Goal: Task Accomplishment & Management: Manage account settings

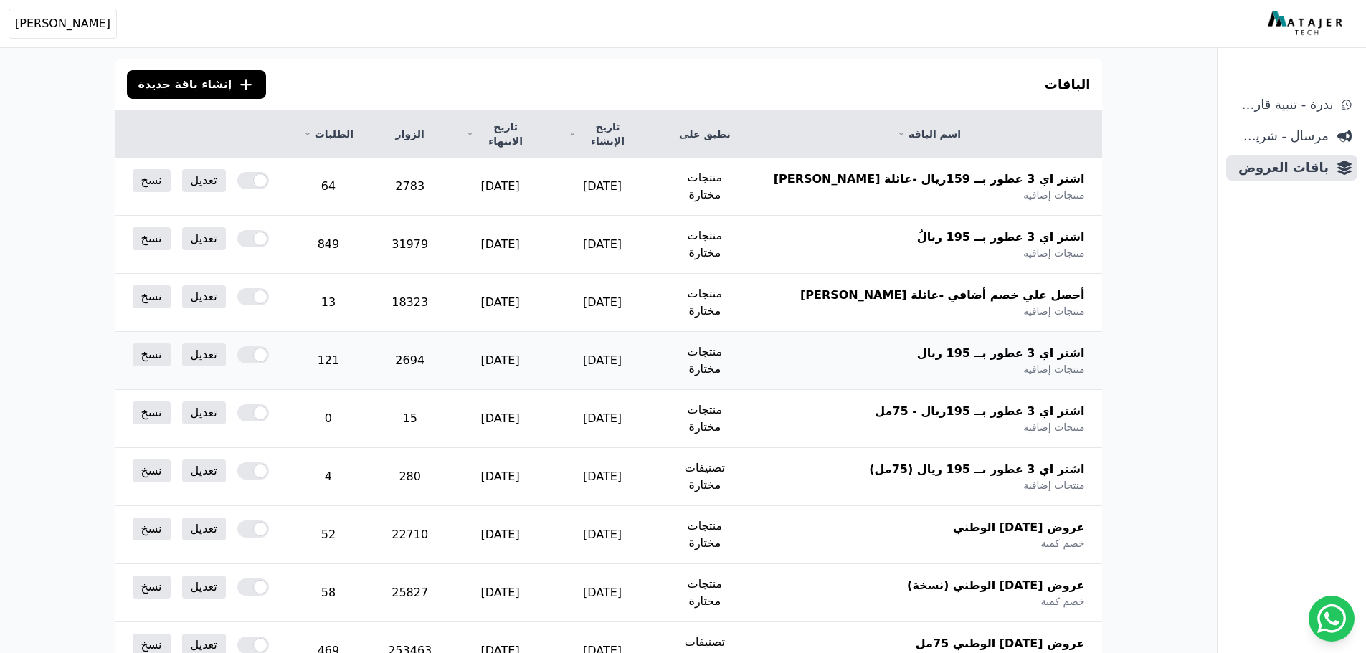
scroll to position [447, 0]
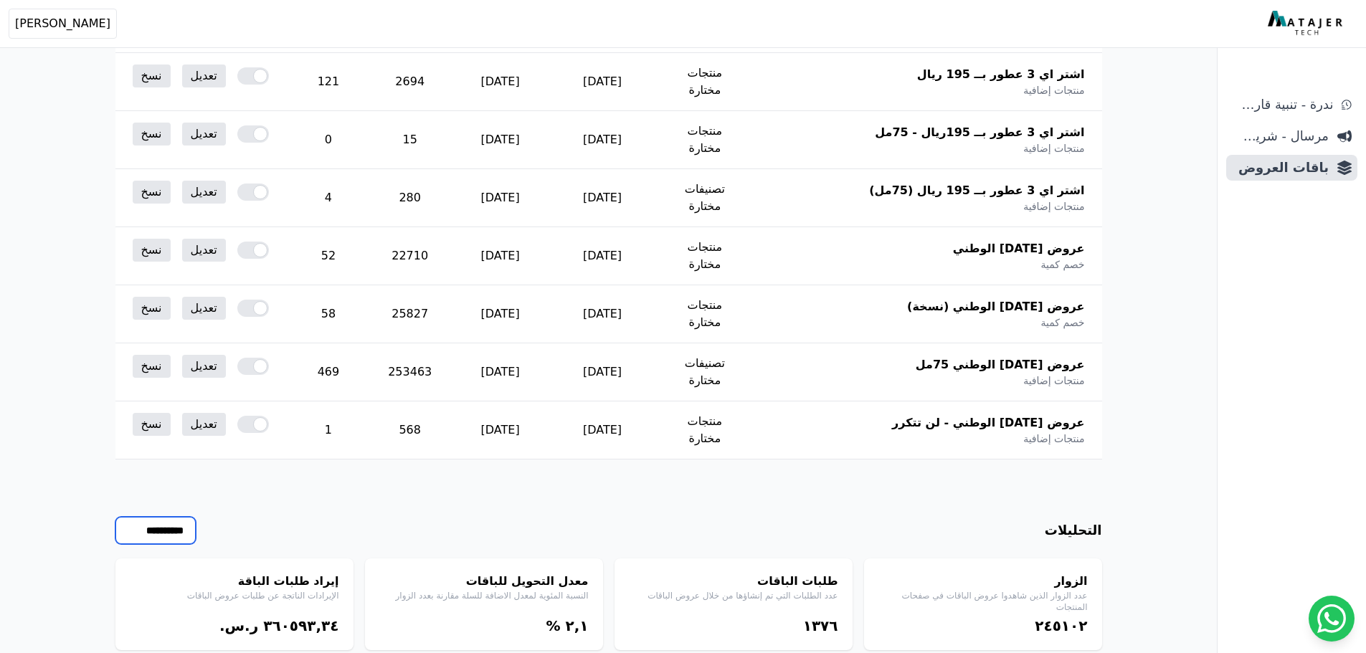
click at [178, 517] on select "**********" at bounding box center [155, 530] width 80 height 27
select select "*****"
click at [115, 517] on select "**********" at bounding box center [155, 530] width 80 height 27
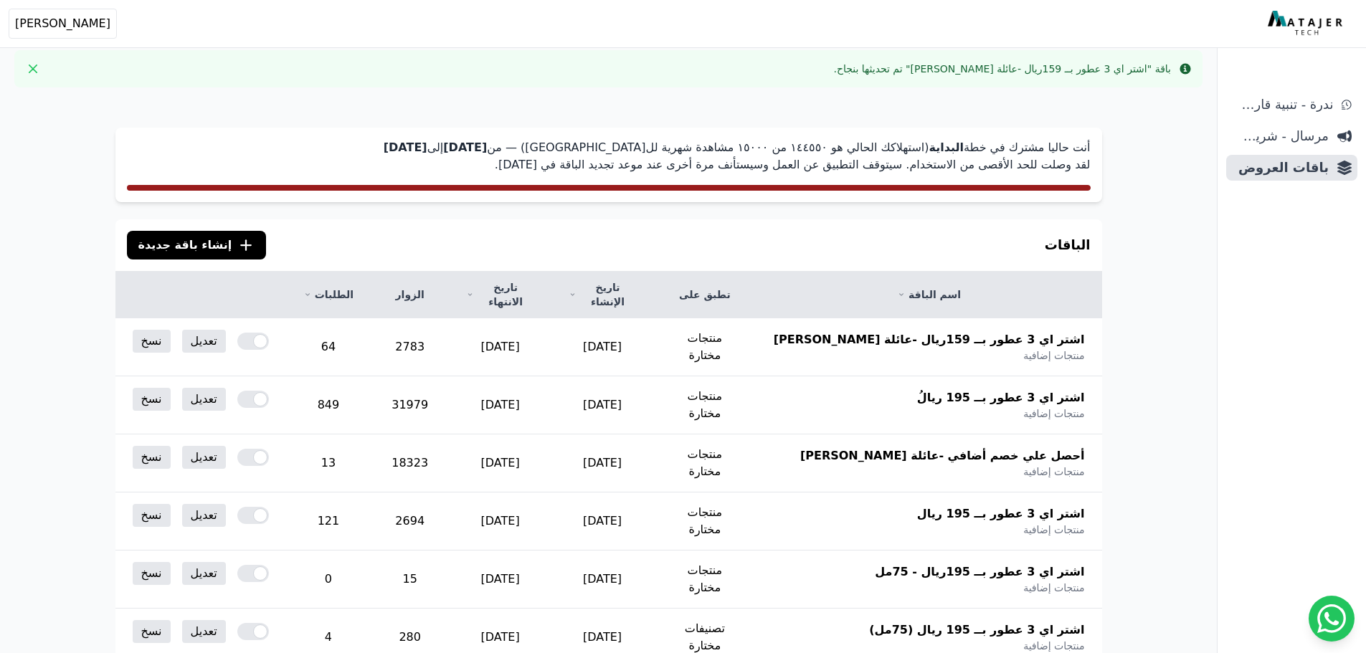
scroll to position [0, 0]
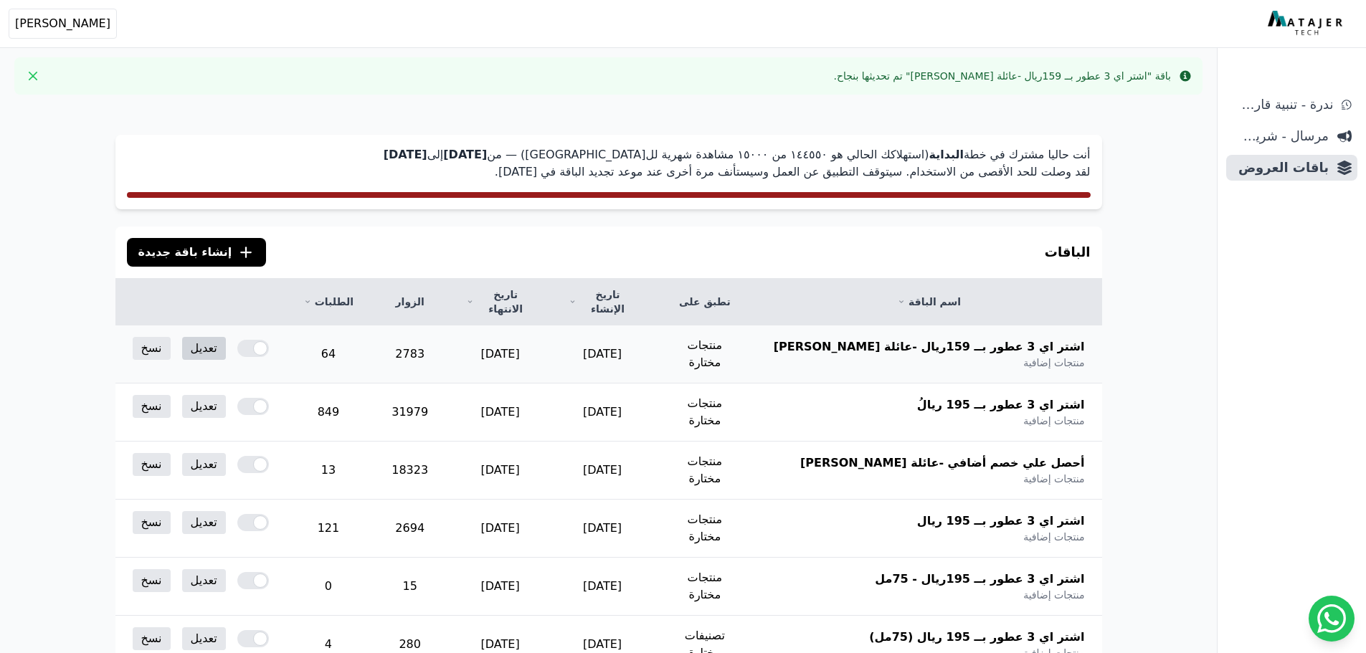
click at [204, 338] on link "تعديل" at bounding box center [204, 348] width 44 height 23
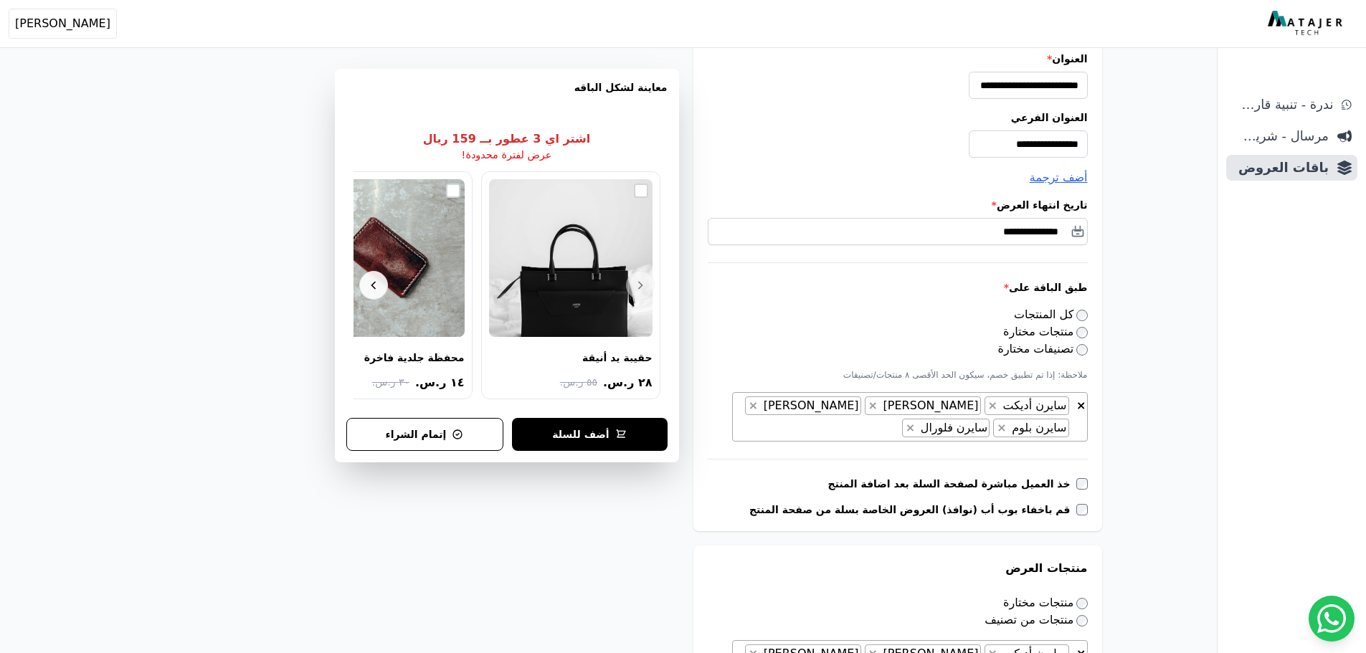
scroll to position [215, 0]
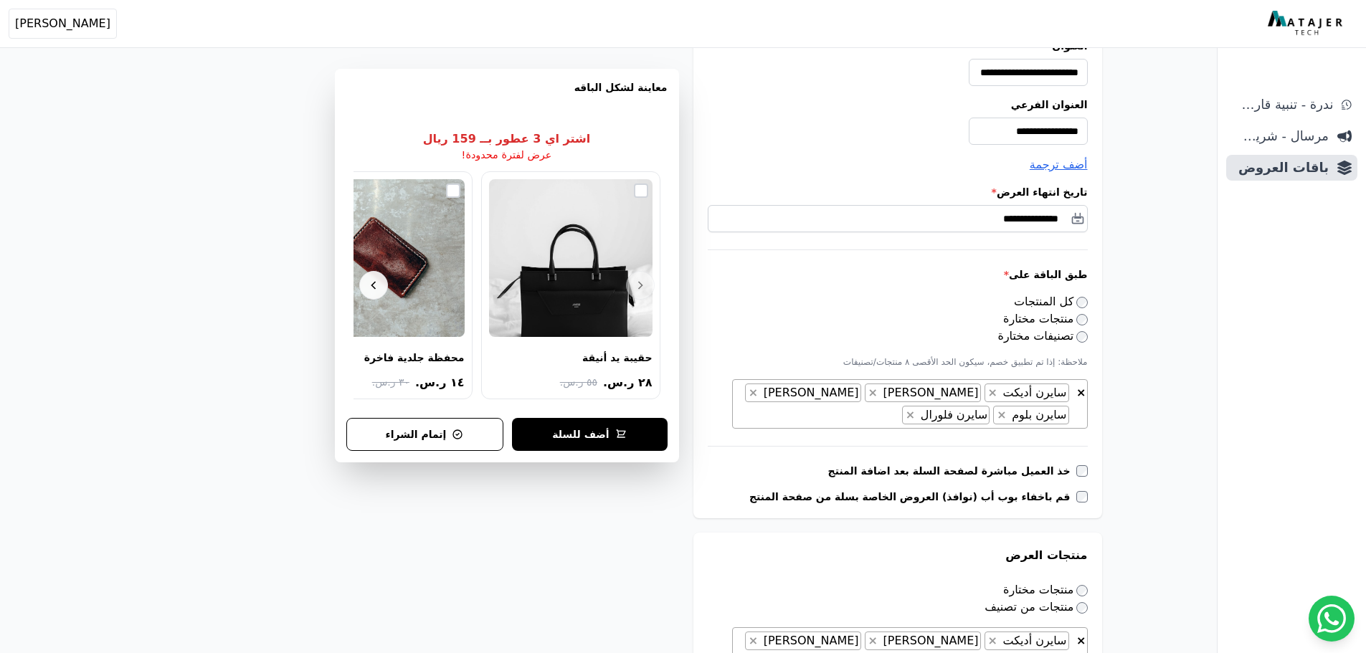
click at [882, 415] on span "× × سايرن أديكت × سايرن قاردن × سايرن مورنينق × سايرن بلوم × سايرن فلورال" at bounding box center [910, 403] width 356 height 49
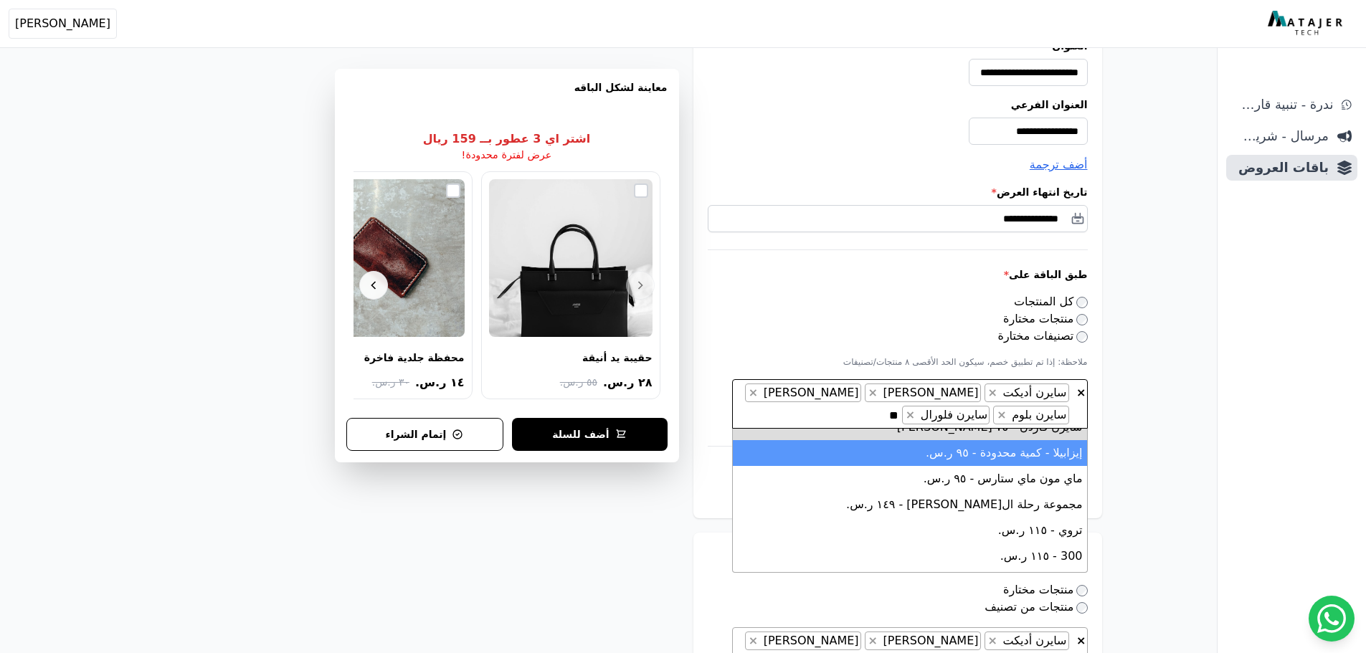
scroll to position [72, 0]
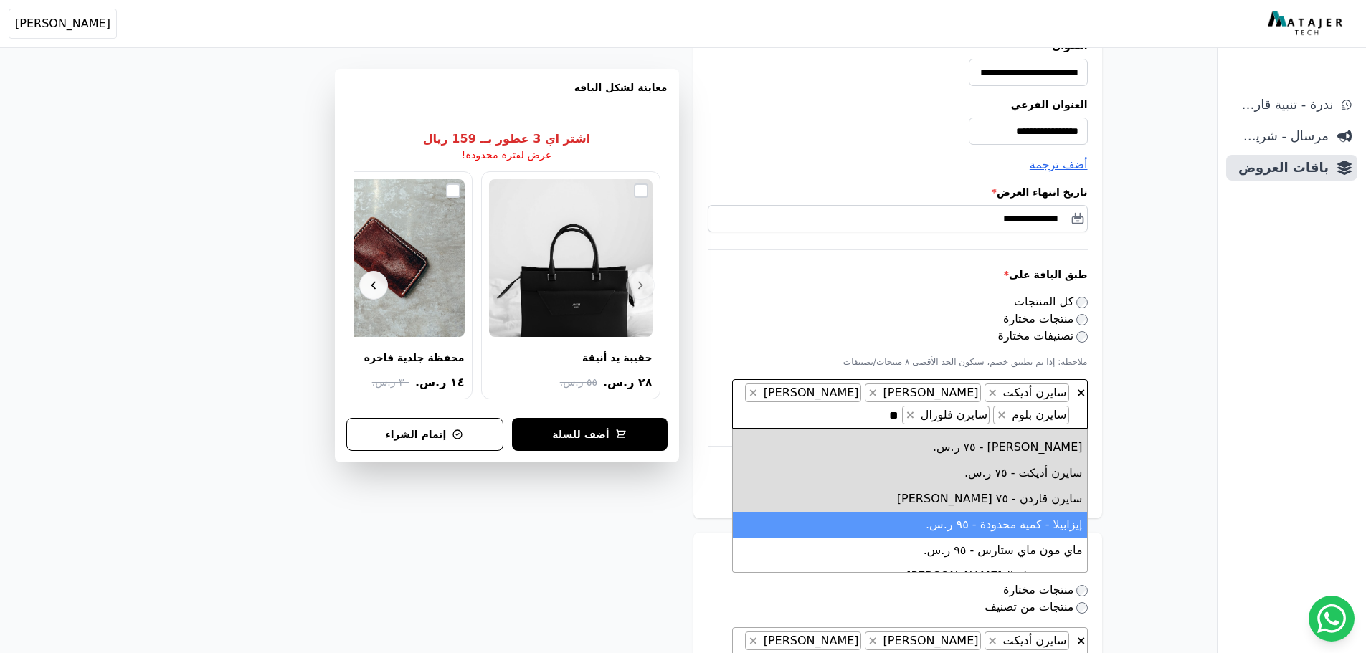
type textarea "**"
click at [952, 529] on li "إيزابيلا - كمية محدودة - ٩٥ ر.س." at bounding box center [910, 525] width 354 height 26
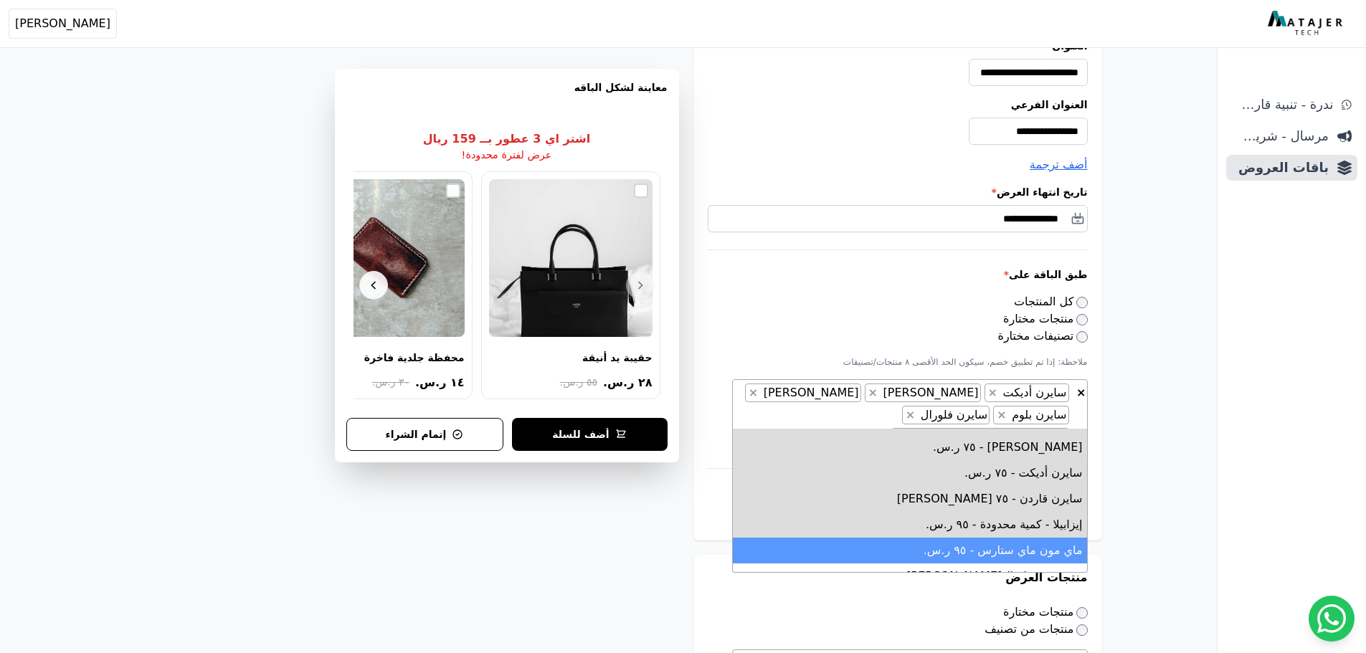
click at [957, 551] on li "ماي مون ماي ستارس - ٩٥ ر.س." at bounding box center [910, 551] width 354 height 26
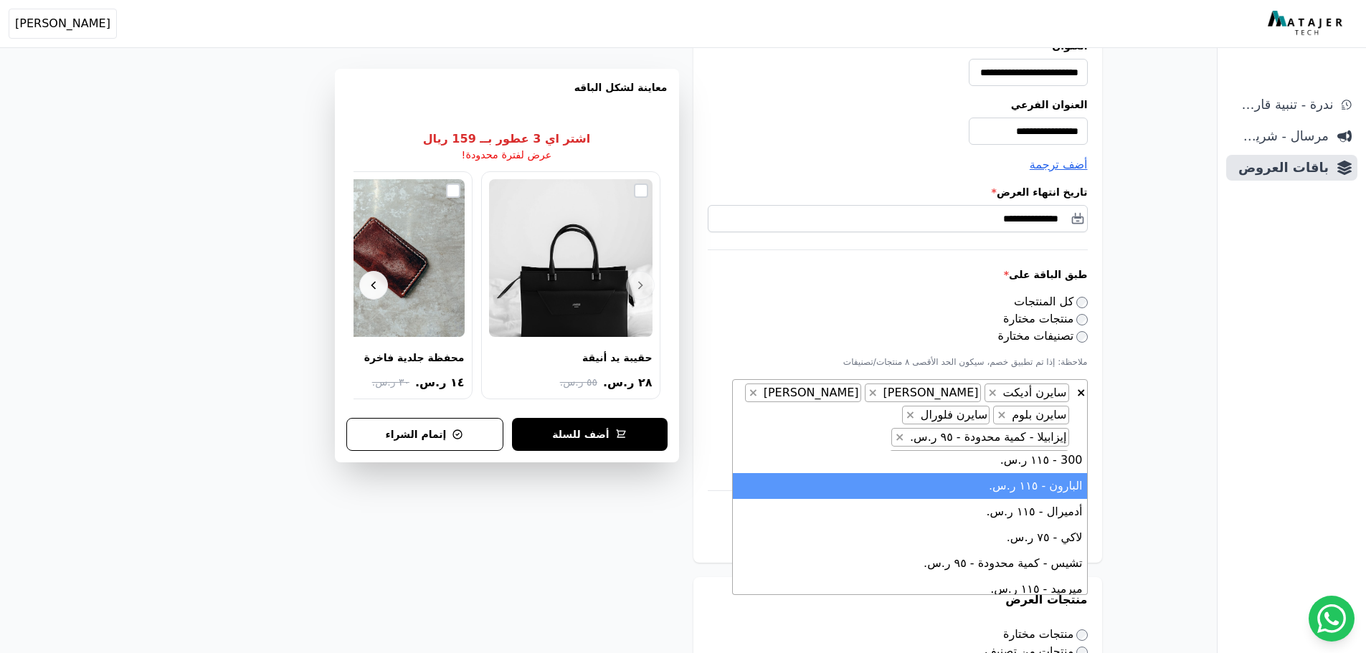
scroll to position [287, 0]
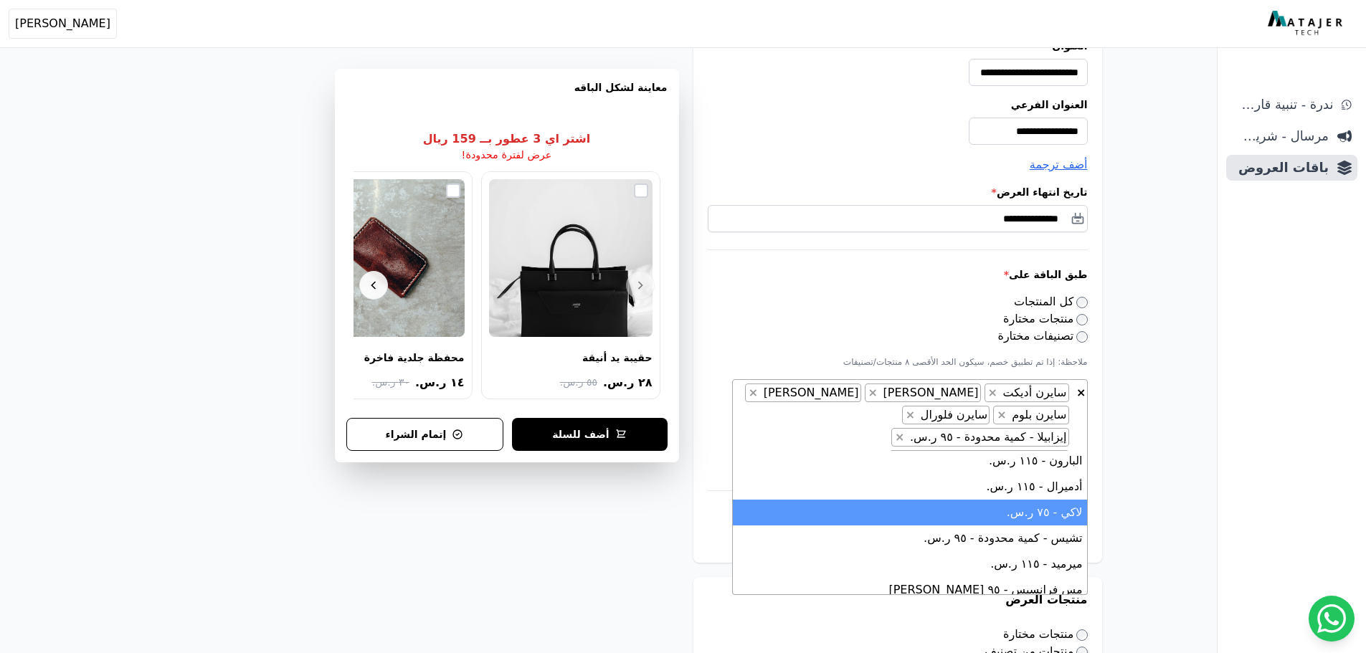
click at [968, 516] on li "لاكي - ٧٥ ر.س." at bounding box center [910, 513] width 354 height 26
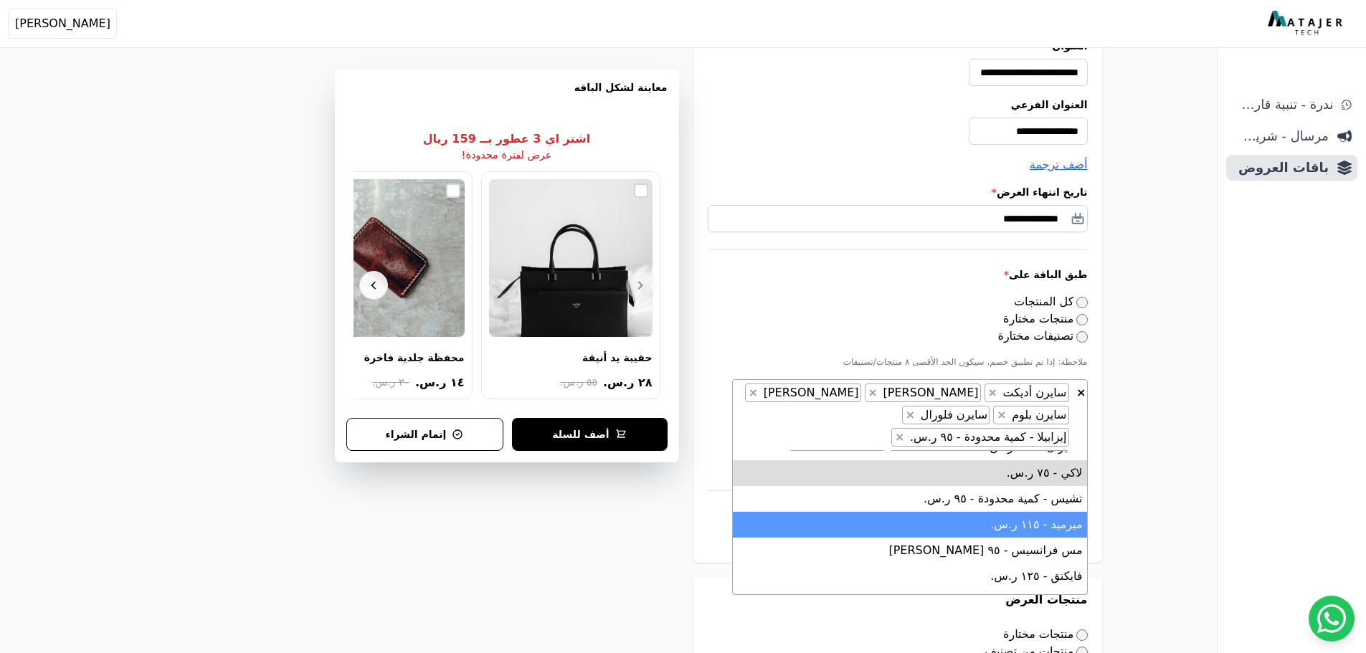
scroll to position [358, 0]
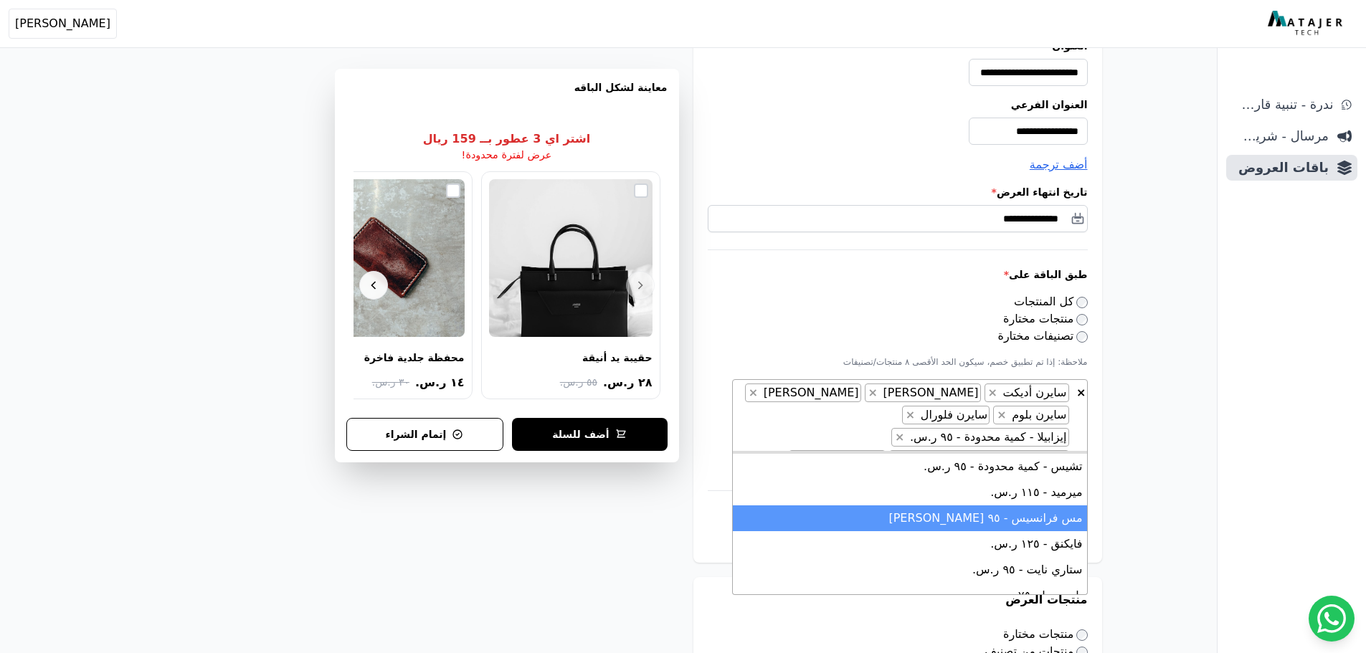
click at [931, 520] on li "مس فرانسيس - ٩٥ ر.س." at bounding box center [910, 518] width 354 height 26
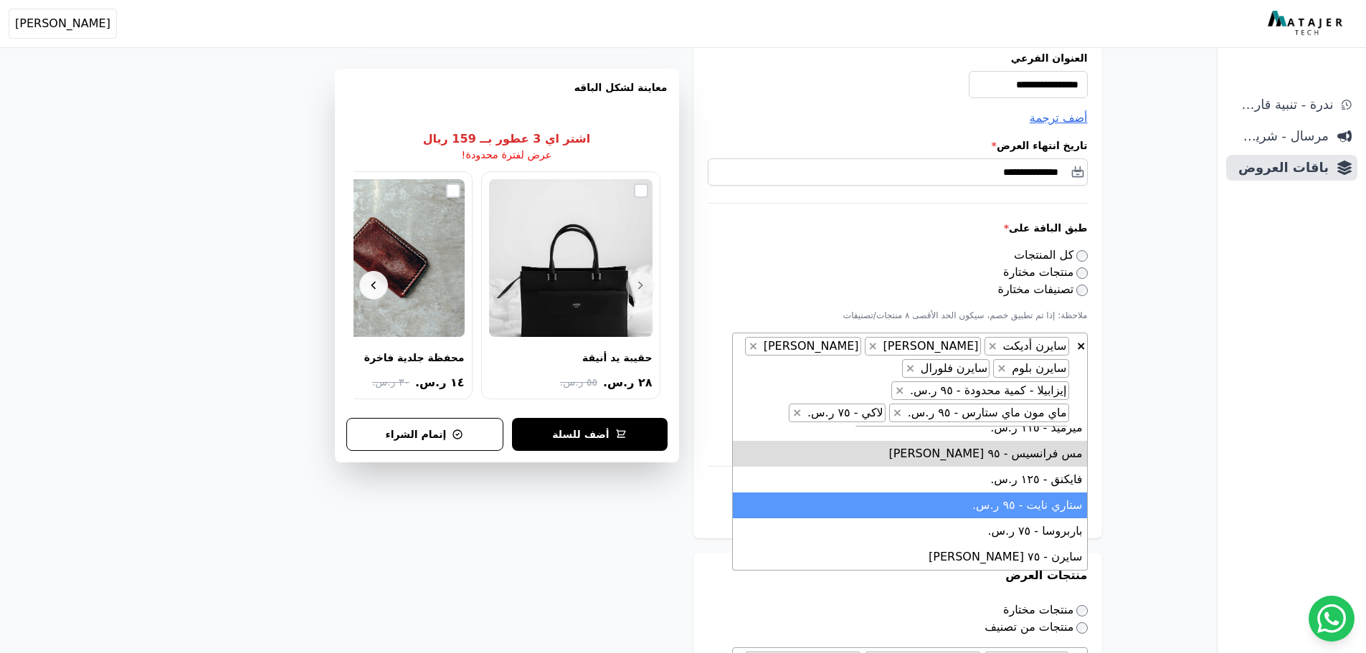
scroll to position [287, 0]
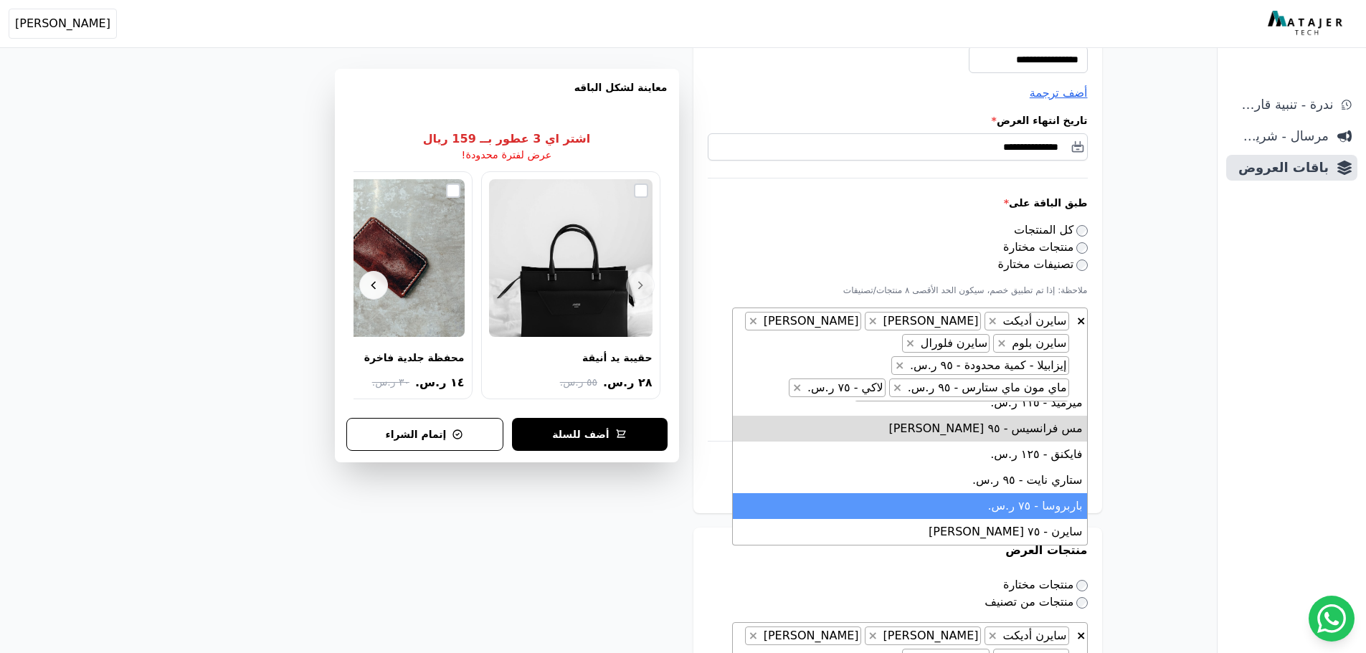
click at [964, 511] on li "باربروسا - ٧٥ ر.س." at bounding box center [910, 506] width 354 height 26
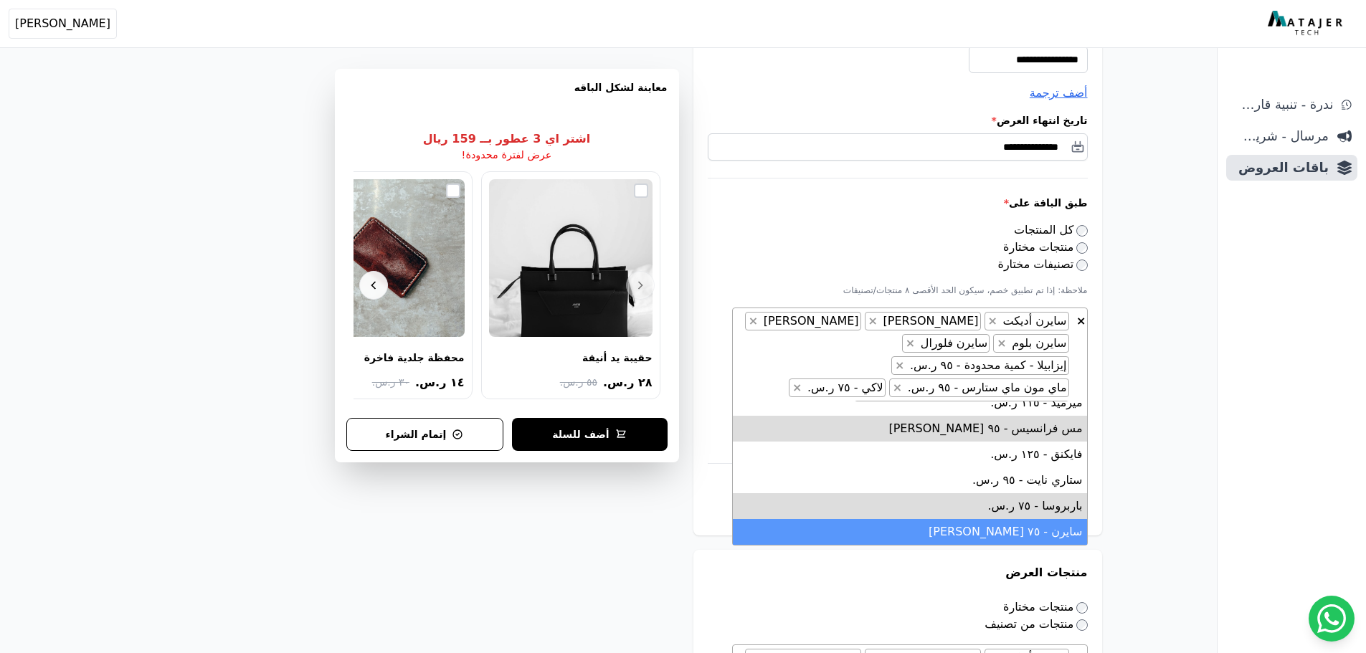
click at [965, 533] on li "سايرن - ٧٥ ر.س." at bounding box center [910, 532] width 354 height 26
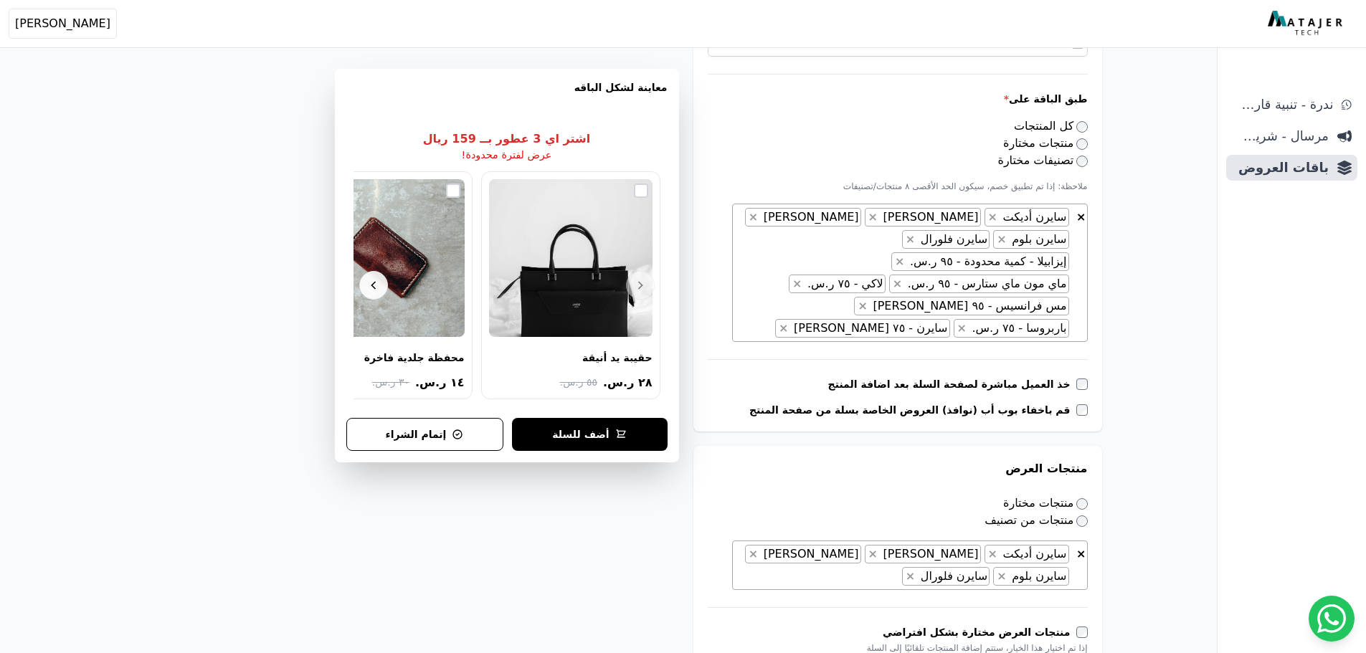
scroll to position [574, 0]
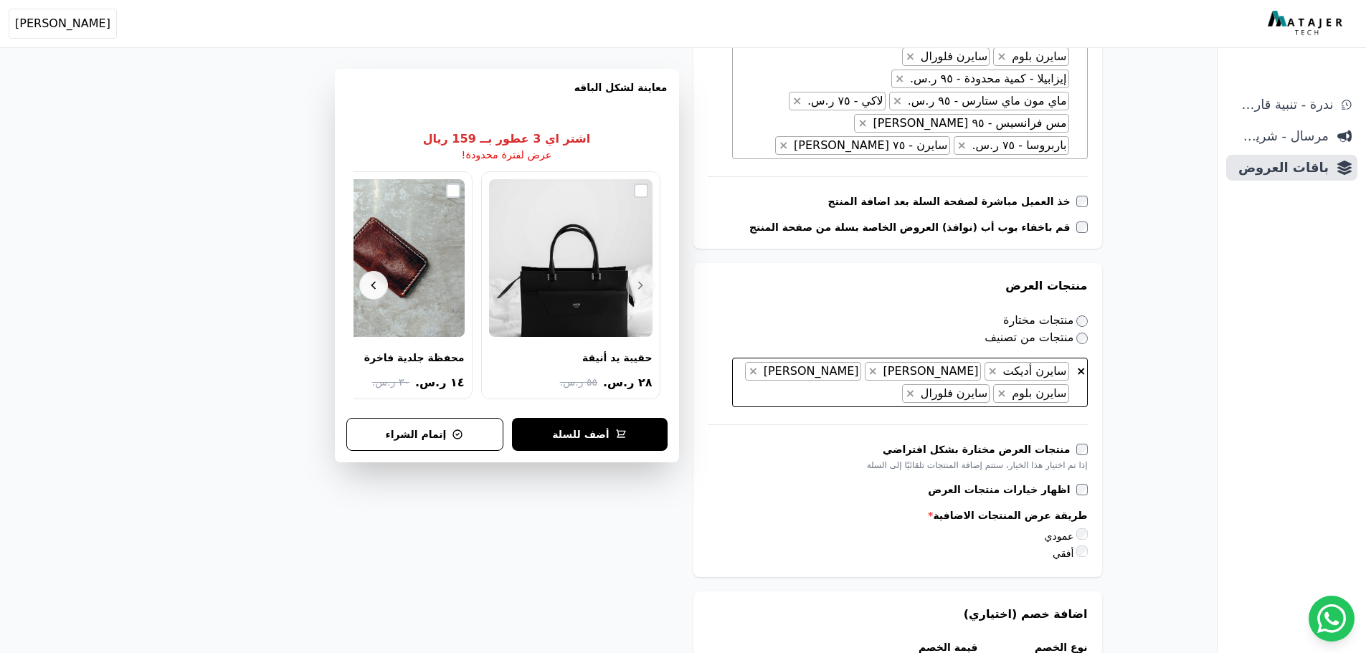
click at [933, 374] on span "× × سايرن أديكت × سايرن قاردن × سايرن مورنينق × سايرن بلوم × سايرن فلورال" at bounding box center [910, 382] width 356 height 49
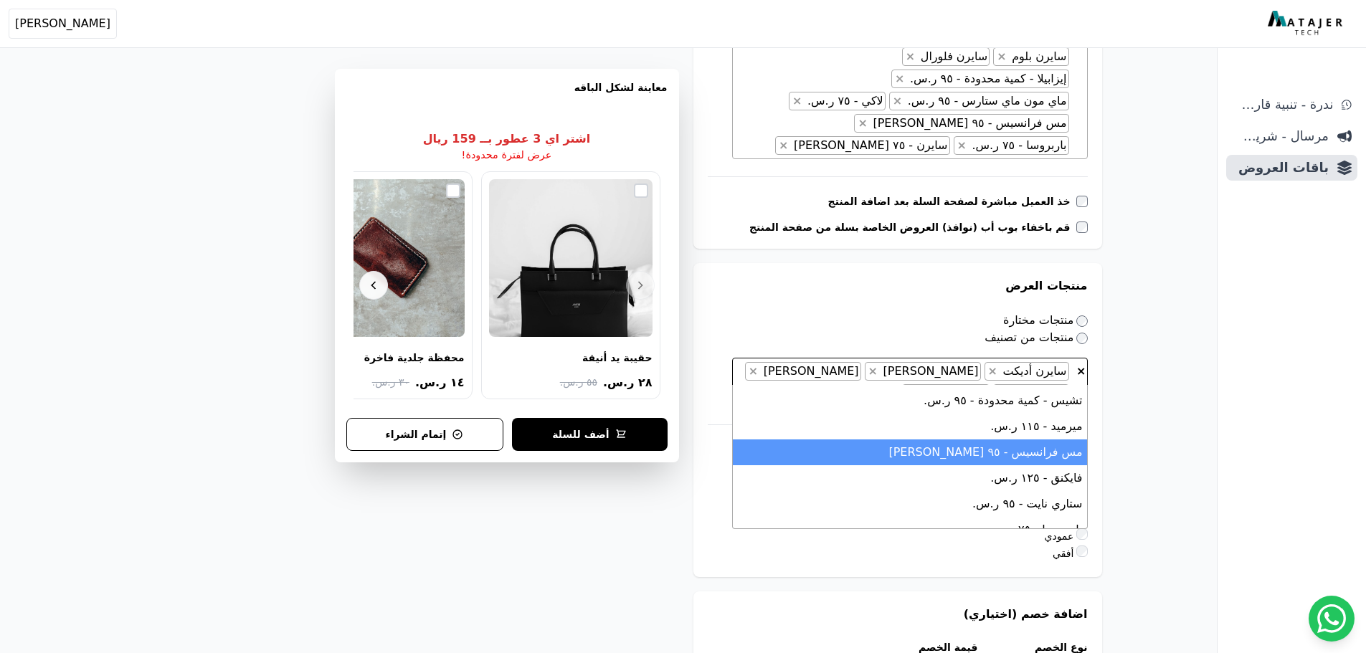
scroll to position [399, 0]
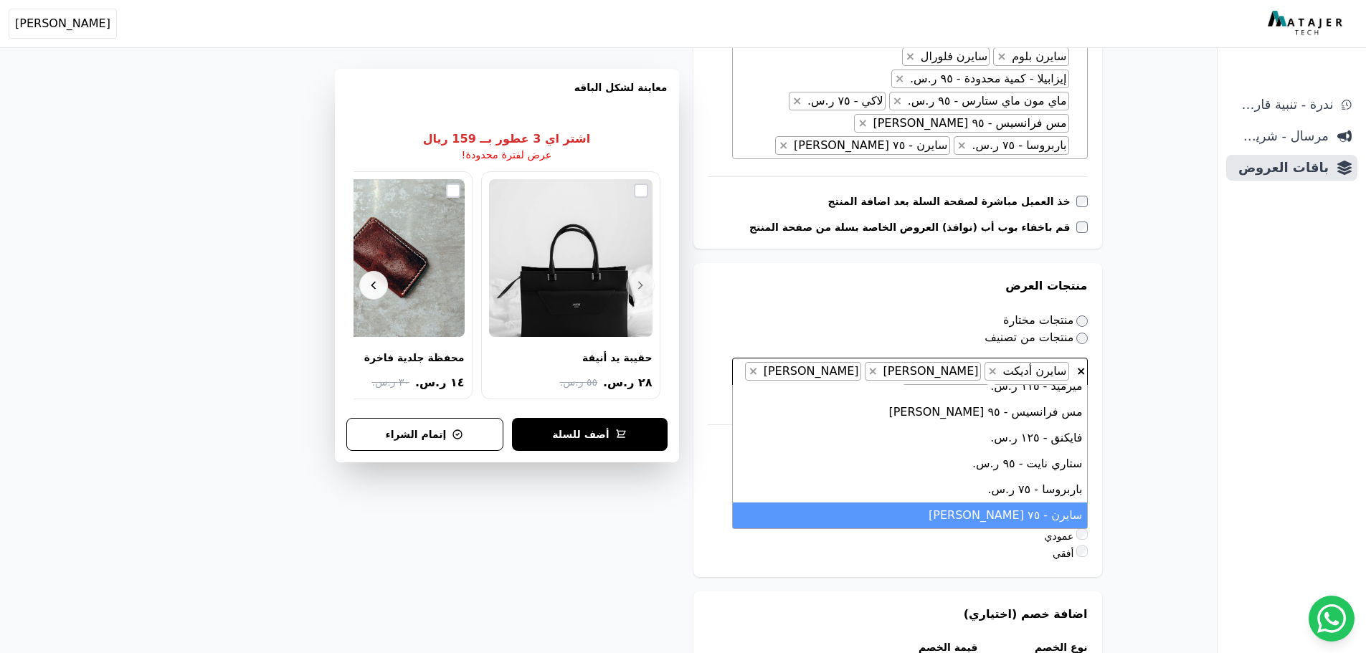
type textarea "**"
click at [1027, 508] on li "سايرن - ٧٥ ر.س." at bounding box center [910, 516] width 354 height 26
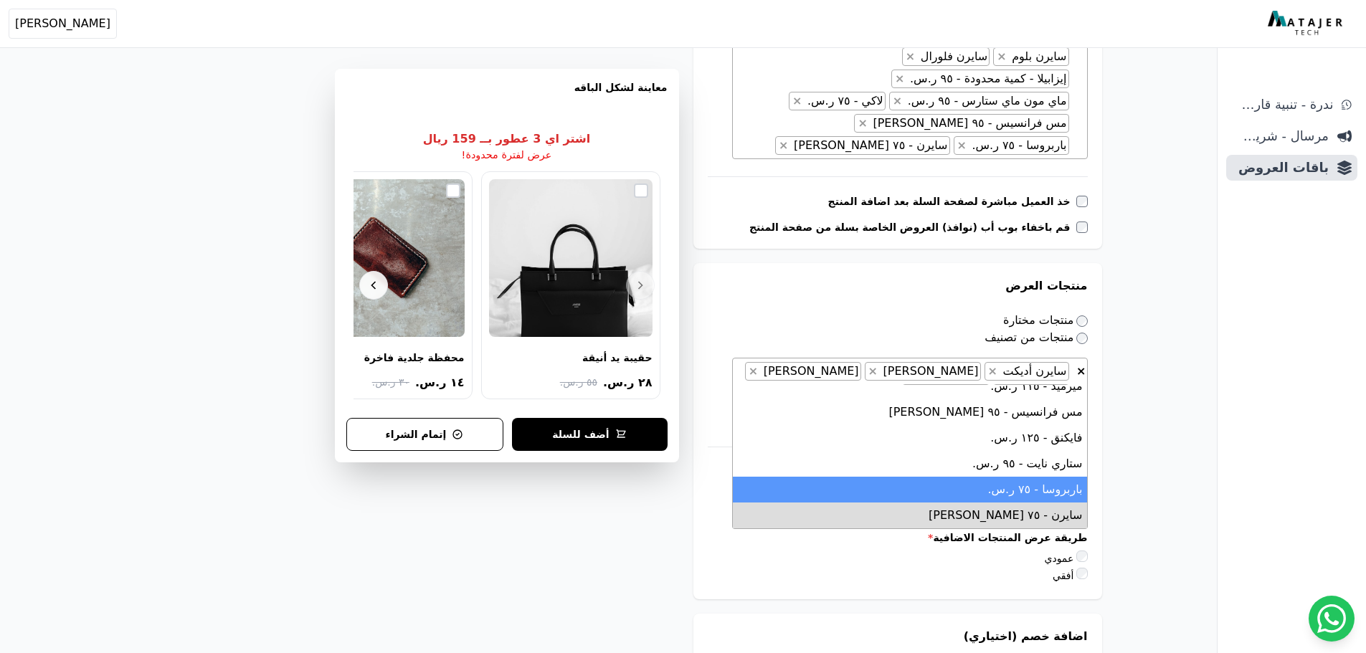
click at [1031, 490] on li "باربروسا - ٧٥ ر.س." at bounding box center [910, 490] width 354 height 26
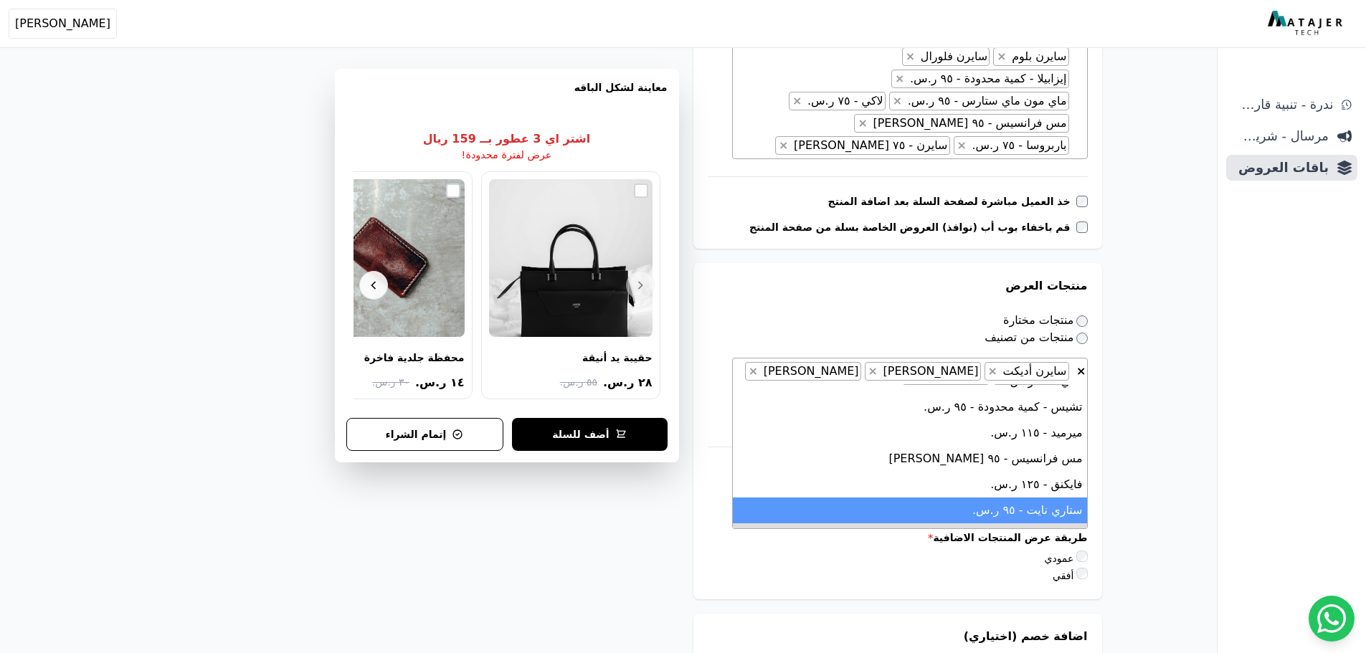
scroll to position [327, 0]
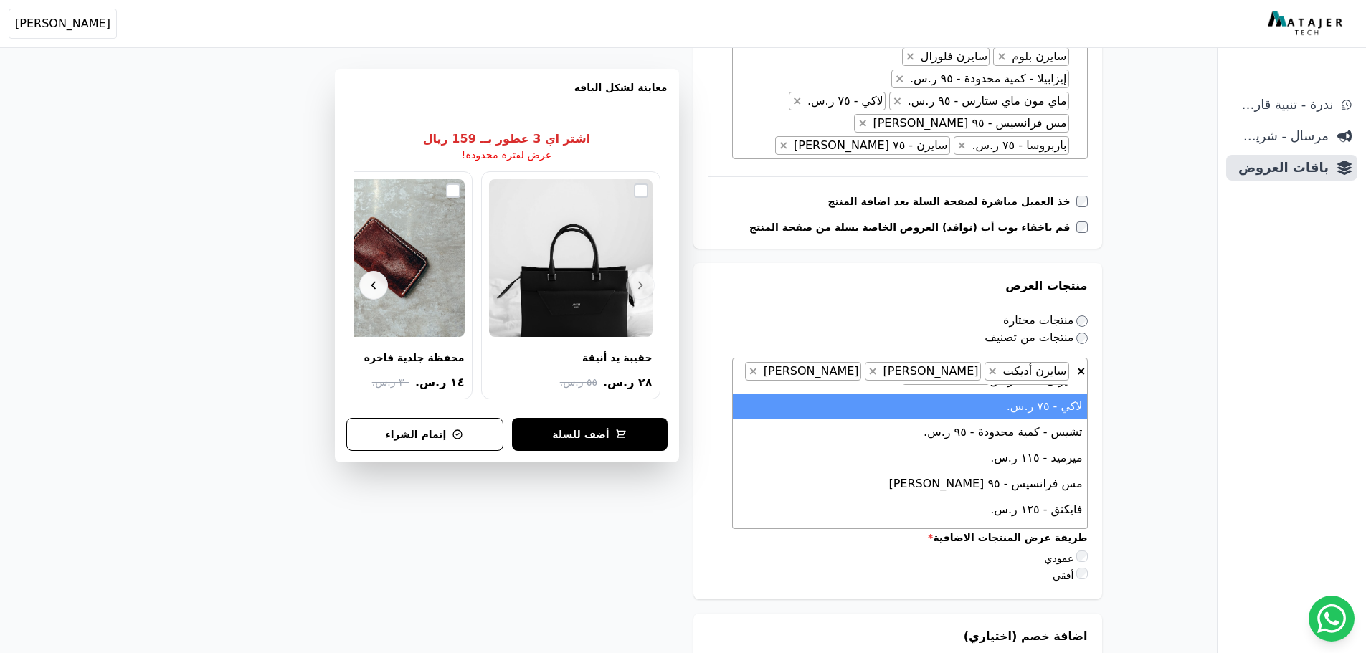
click at [1041, 411] on li "لاكي - ٧٥ ر.س." at bounding box center [910, 407] width 354 height 26
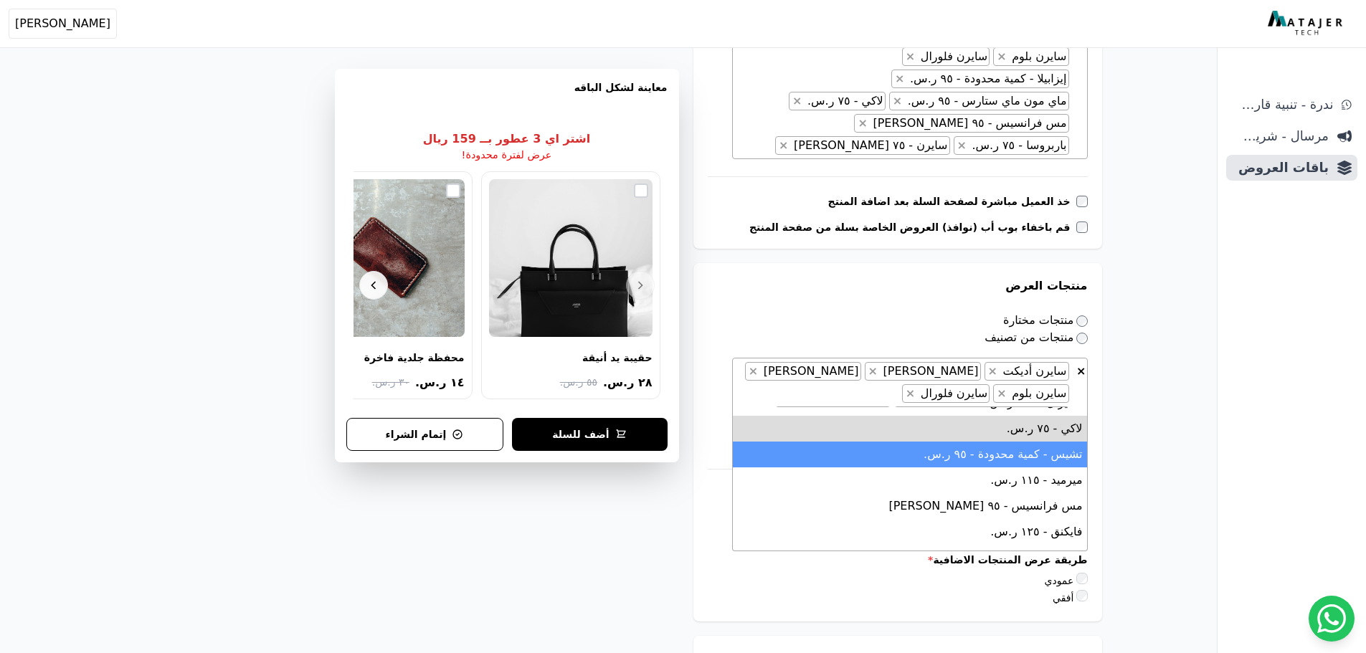
click at [1042, 452] on li "تشيس - كمية محدودة - ٩٥ ر.س." at bounding box center [910, 455] width 354 height 26
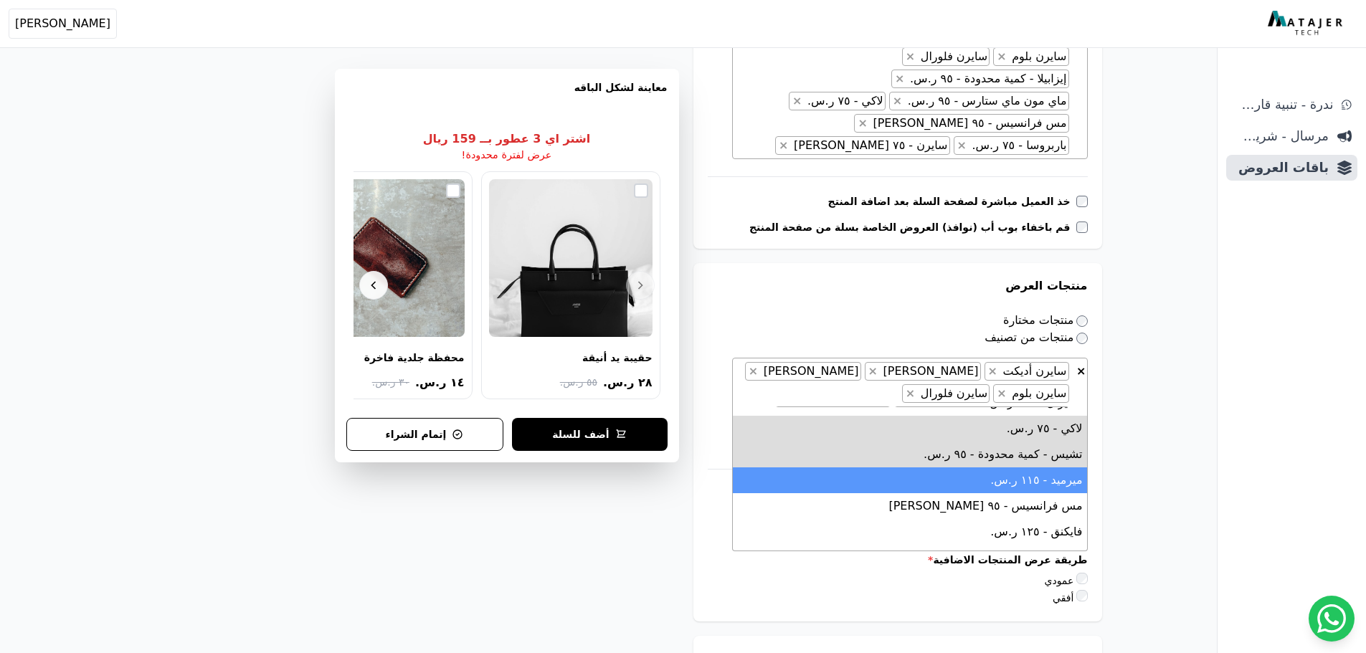
click at [1018, 481] on li "ميرميد - ١١٥ ر.س." at bounding box center [910, 480] width 354 height 26
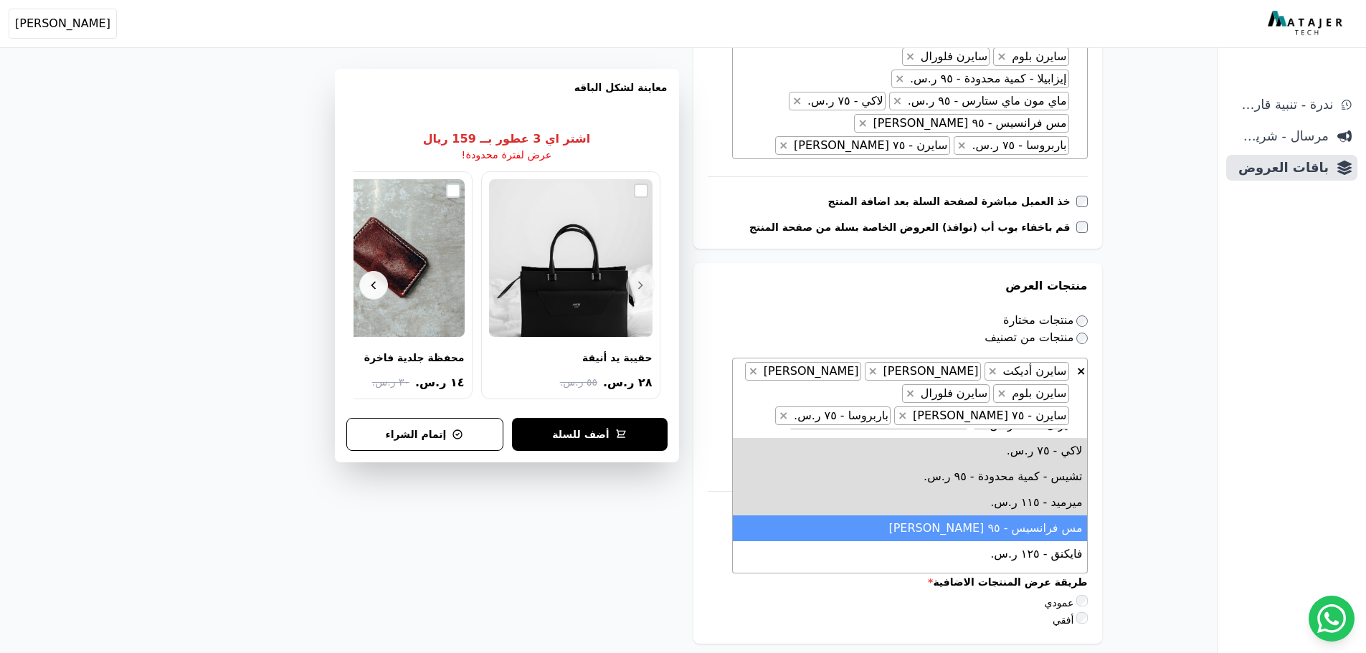
click at [986, 527] on li "مس فرانسيس - ٩٥ ر.س." at bounding box center [910, 528] width 354 height 26
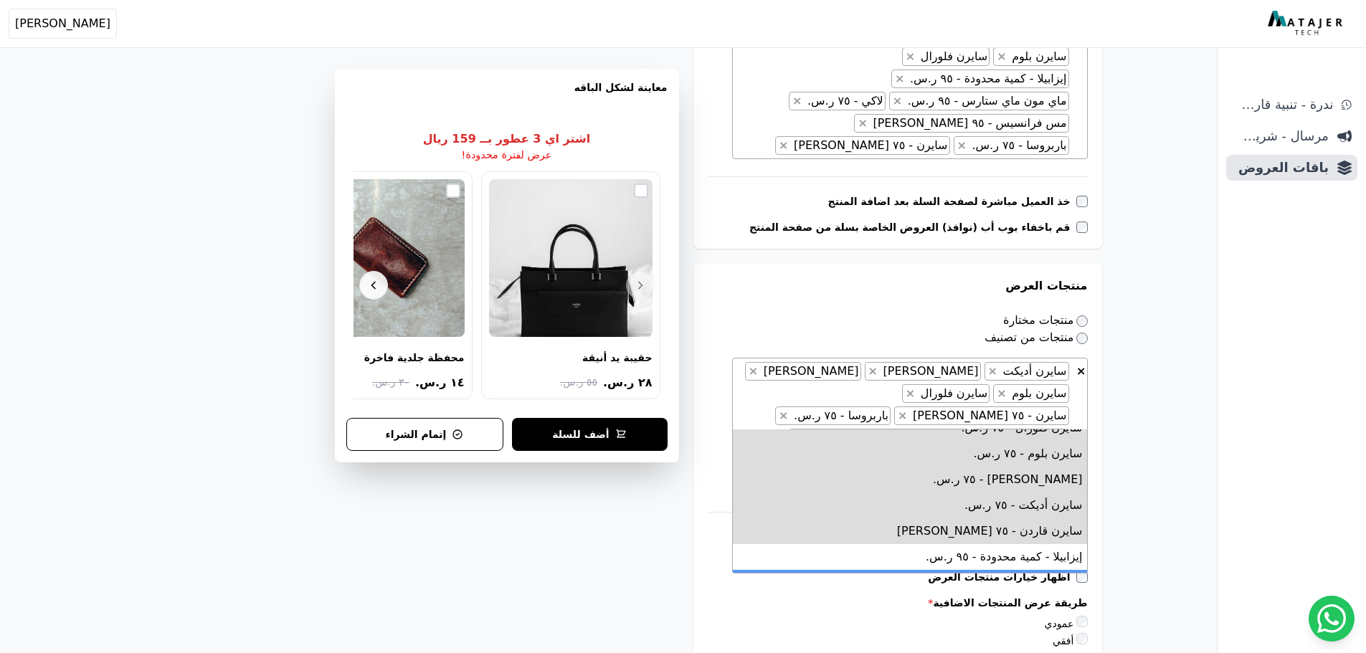
scroll to position [112, 0]
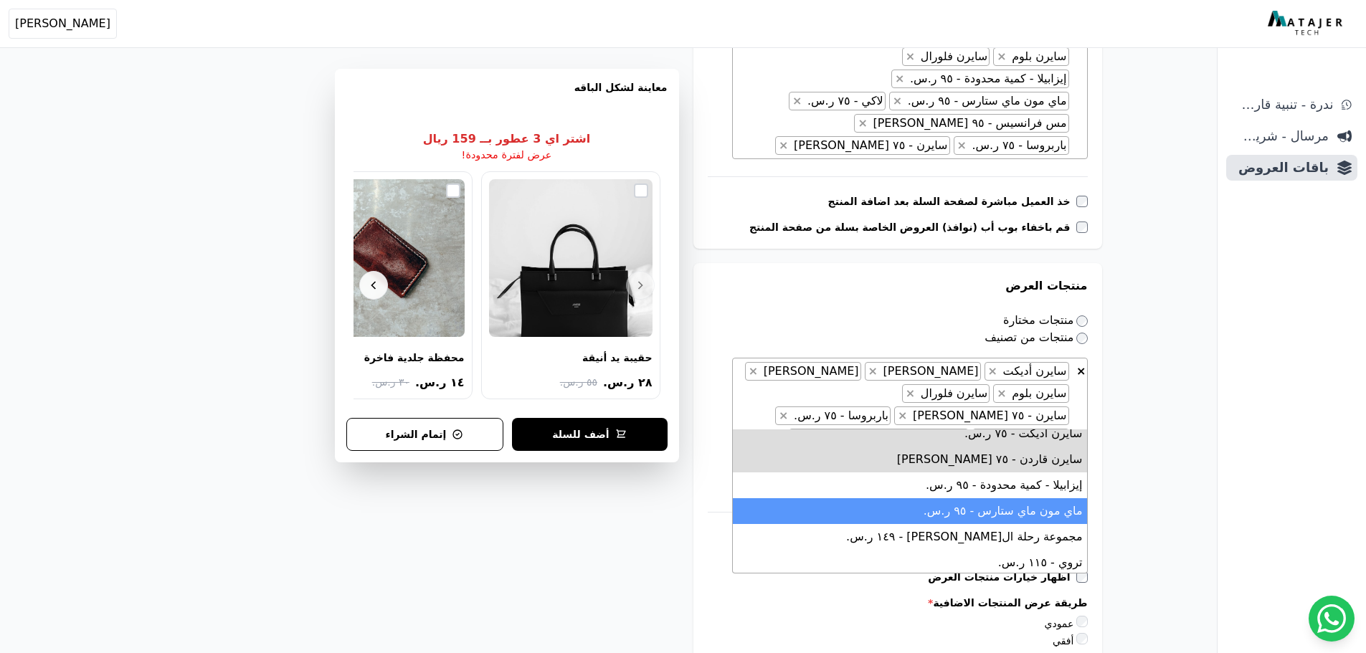
click at [990, 507] on li "ماي مون ماي ستارس - ٩٥ ر.س." at bounding box center [910, 511] width 354 height 26
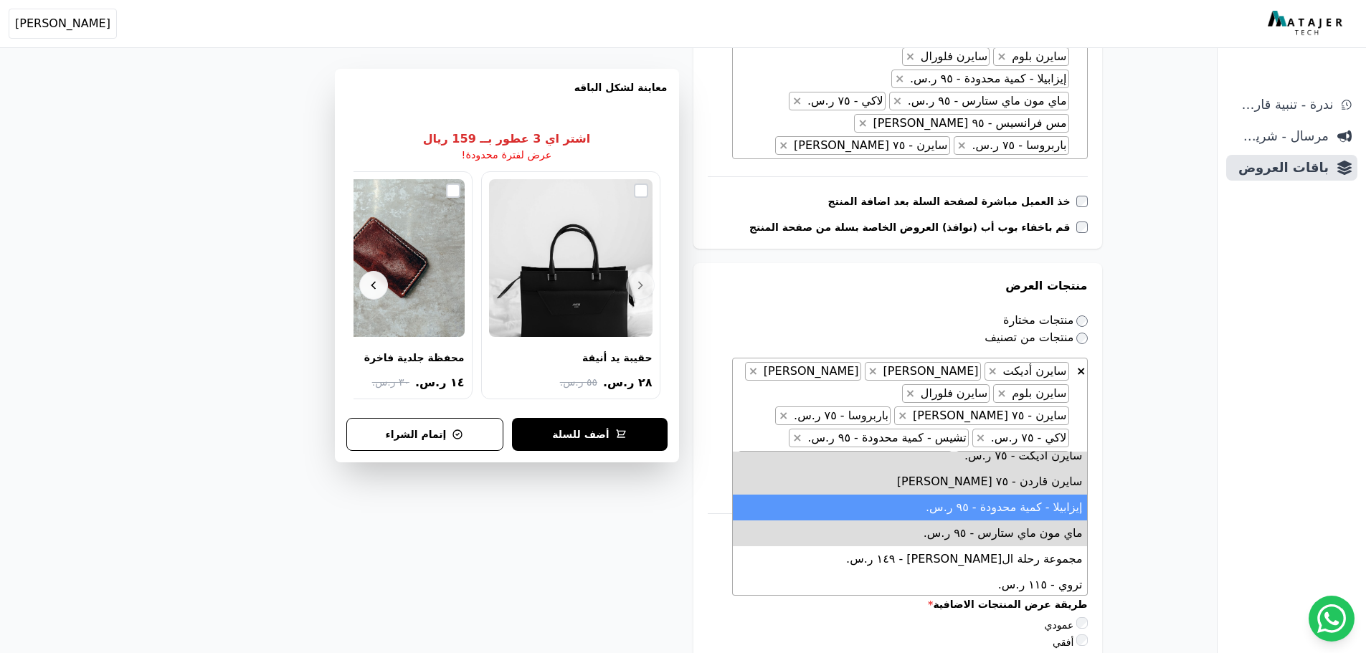
click at [993, 503] on li "إيزابيلا - كمية محدودة - ٩٥ ر.س." at bounding box center [910, 508] width 354 height 26
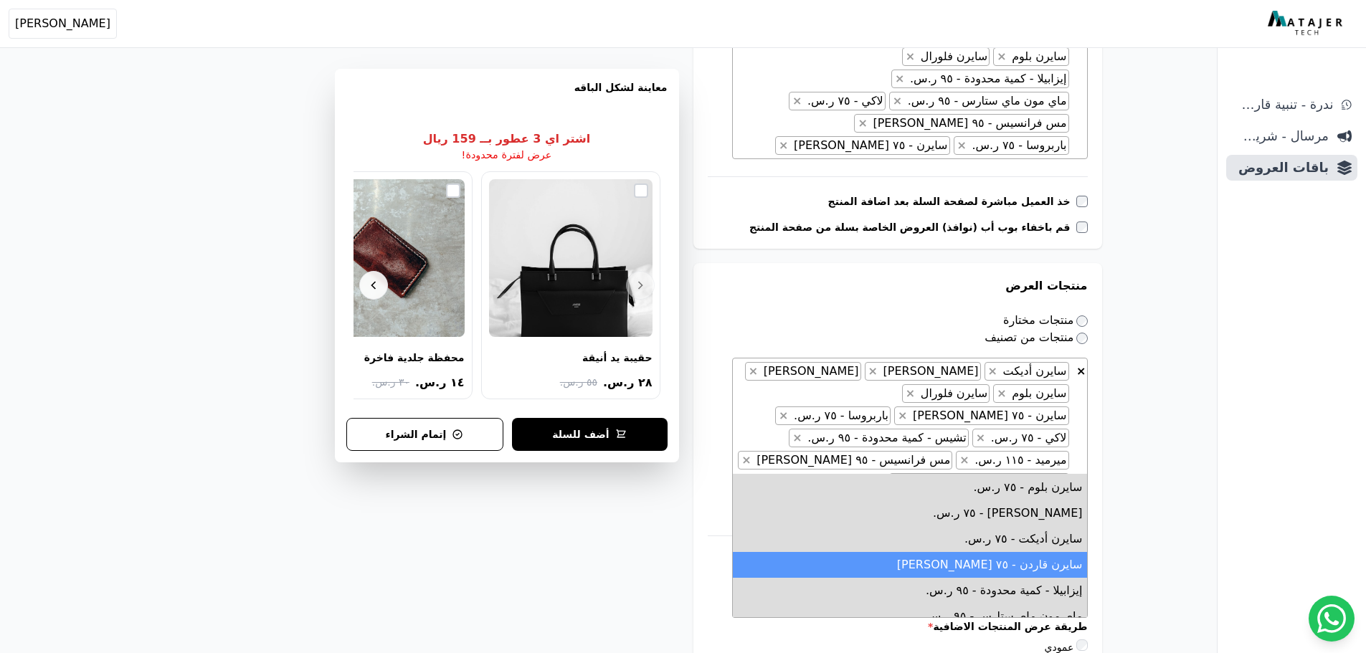
scroll to position [0, 0]
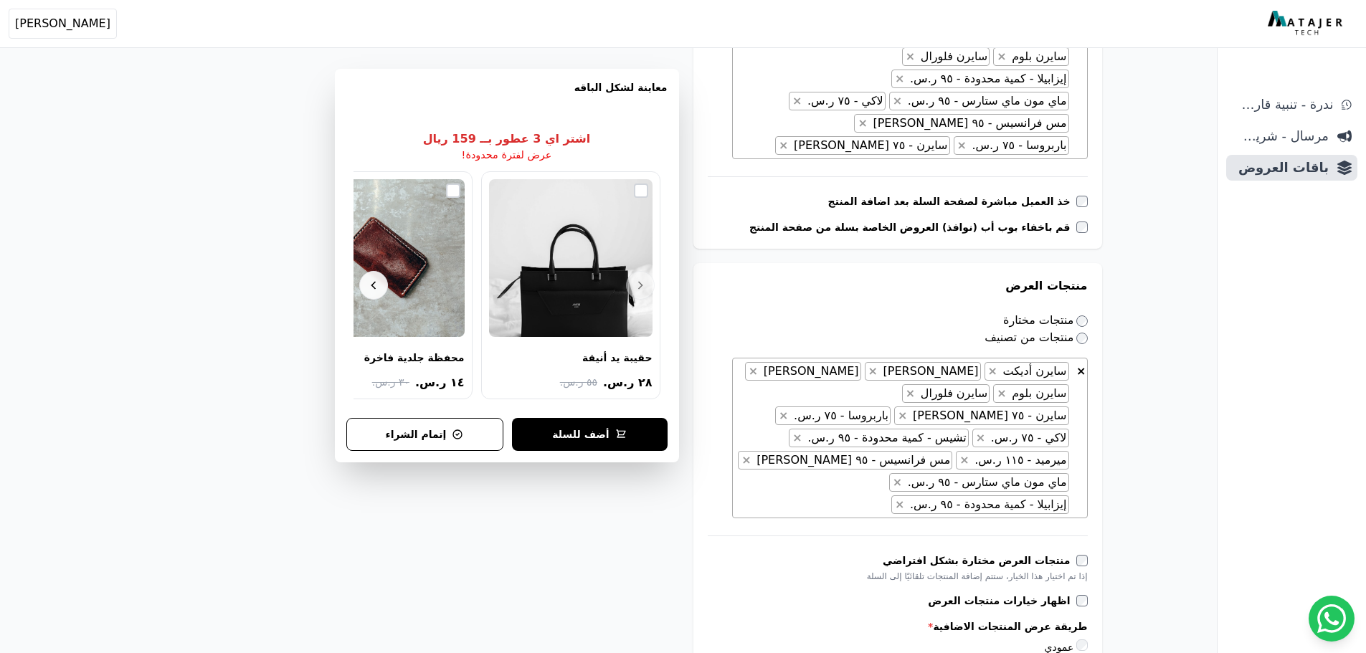
click at [1153, 437] on div "**********" at bounding box center [608, 559] width 1101 height 2151
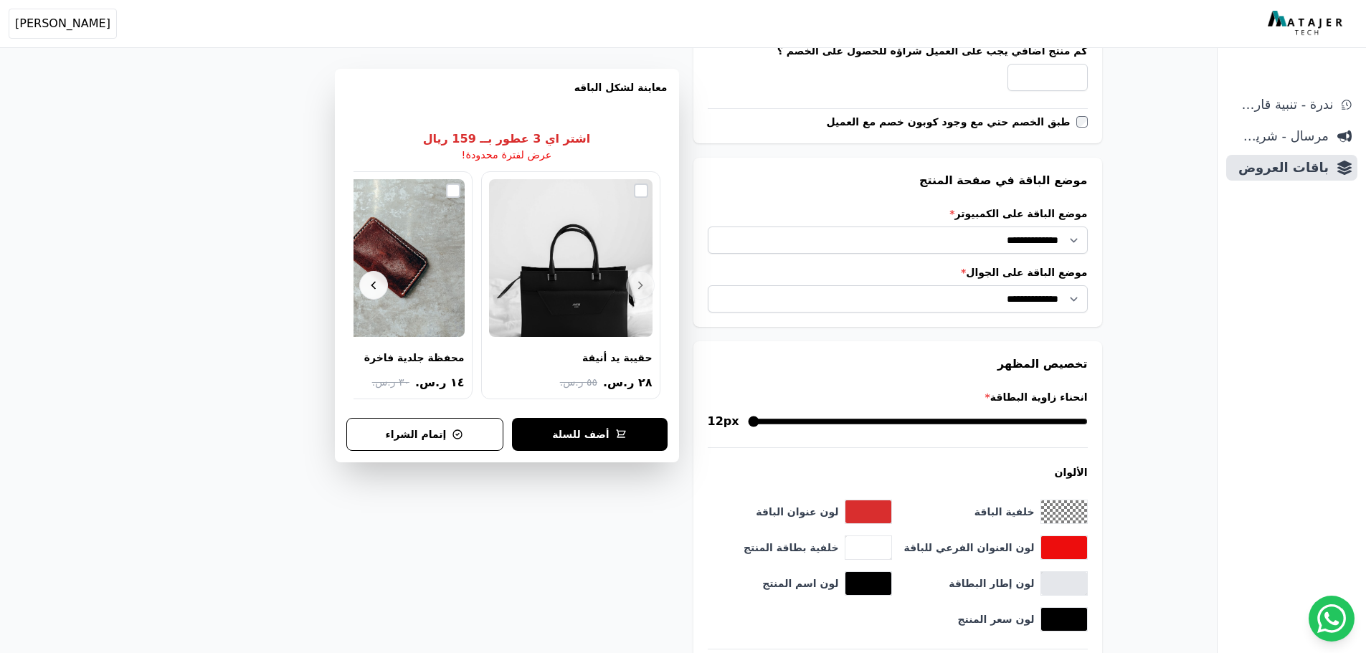
scroll to position [1540, 0]
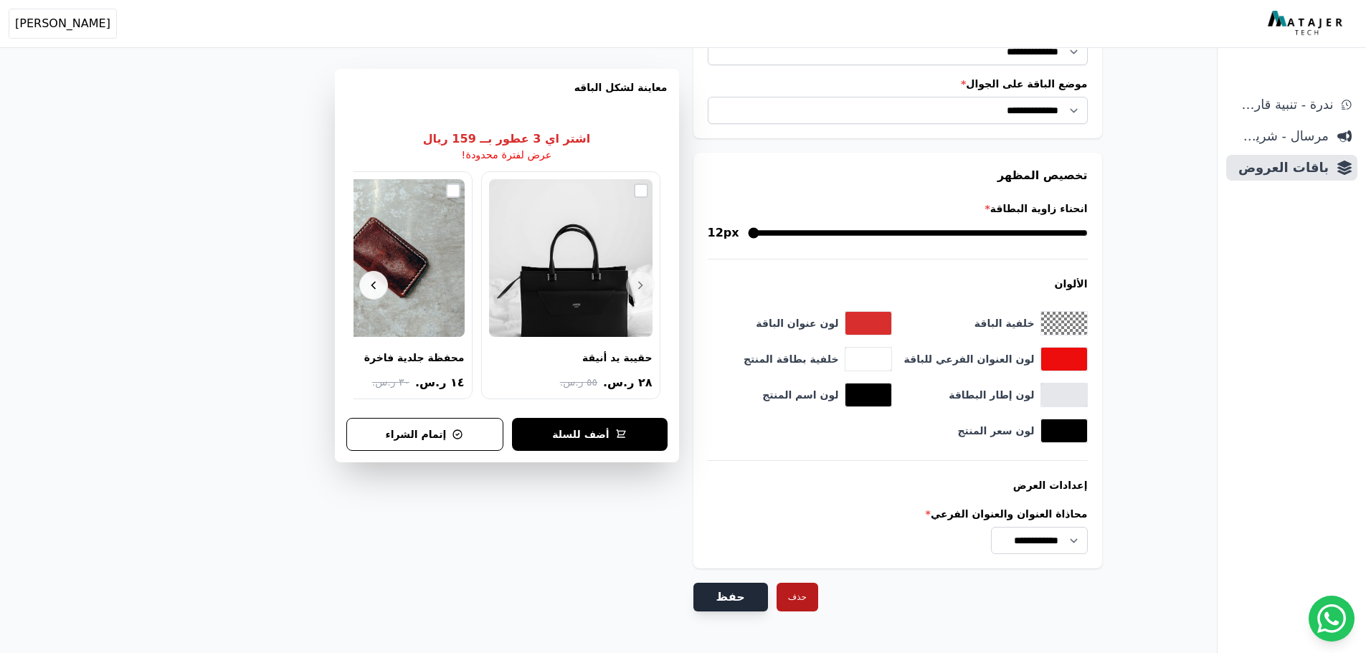
click at [722, 583] on button "حفظ" at bounding box center [730, 597] width 75 height 29
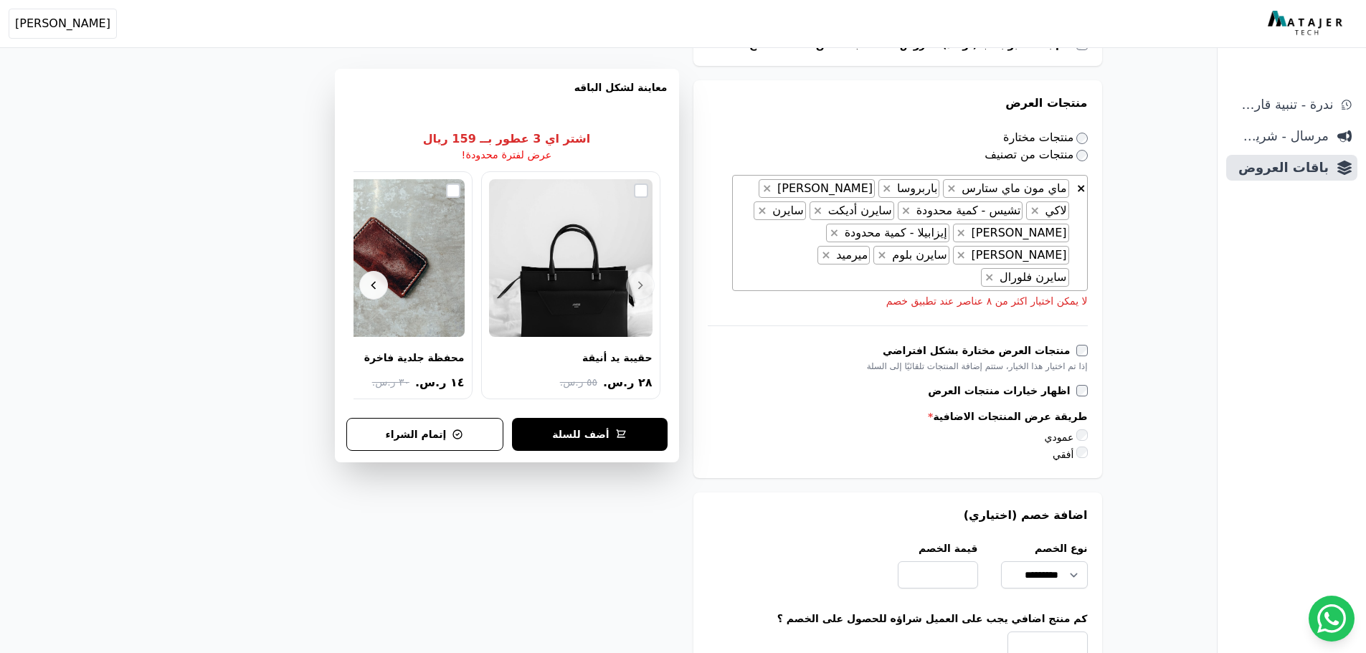
scroll to position [860, 0]
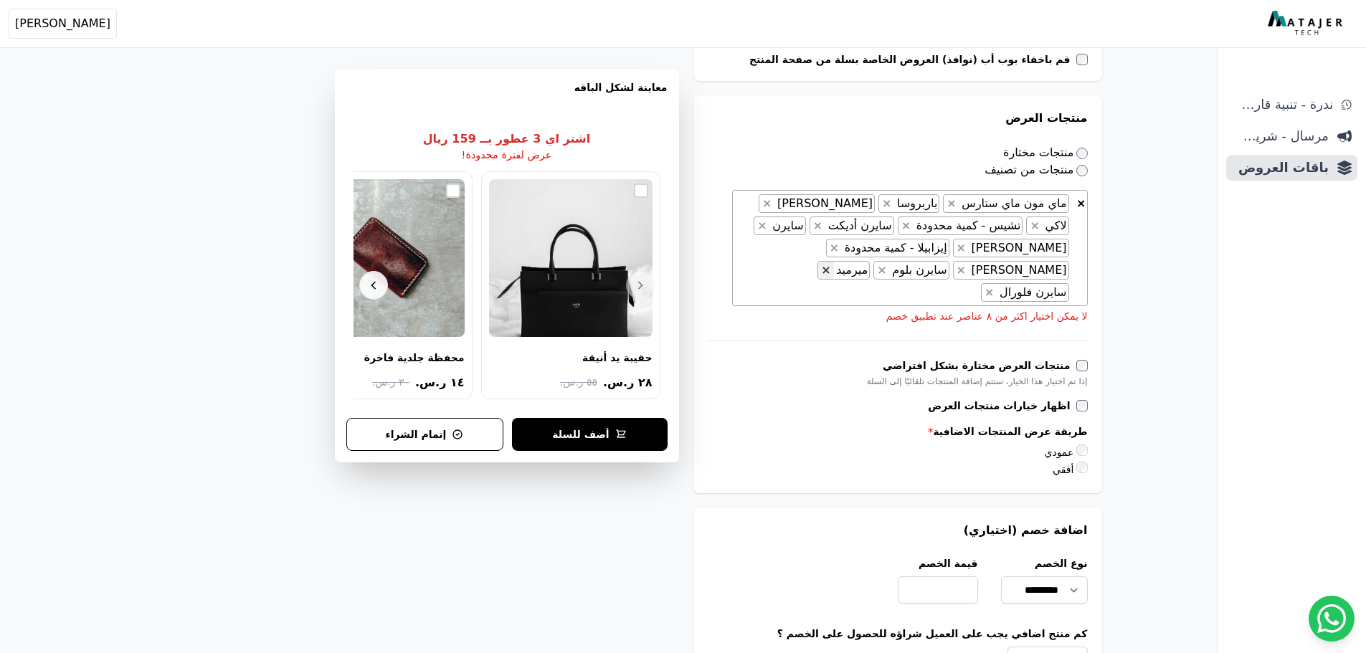
click at [830, 272] on span "×" at bounding box center [825, 270] width 9 height 14
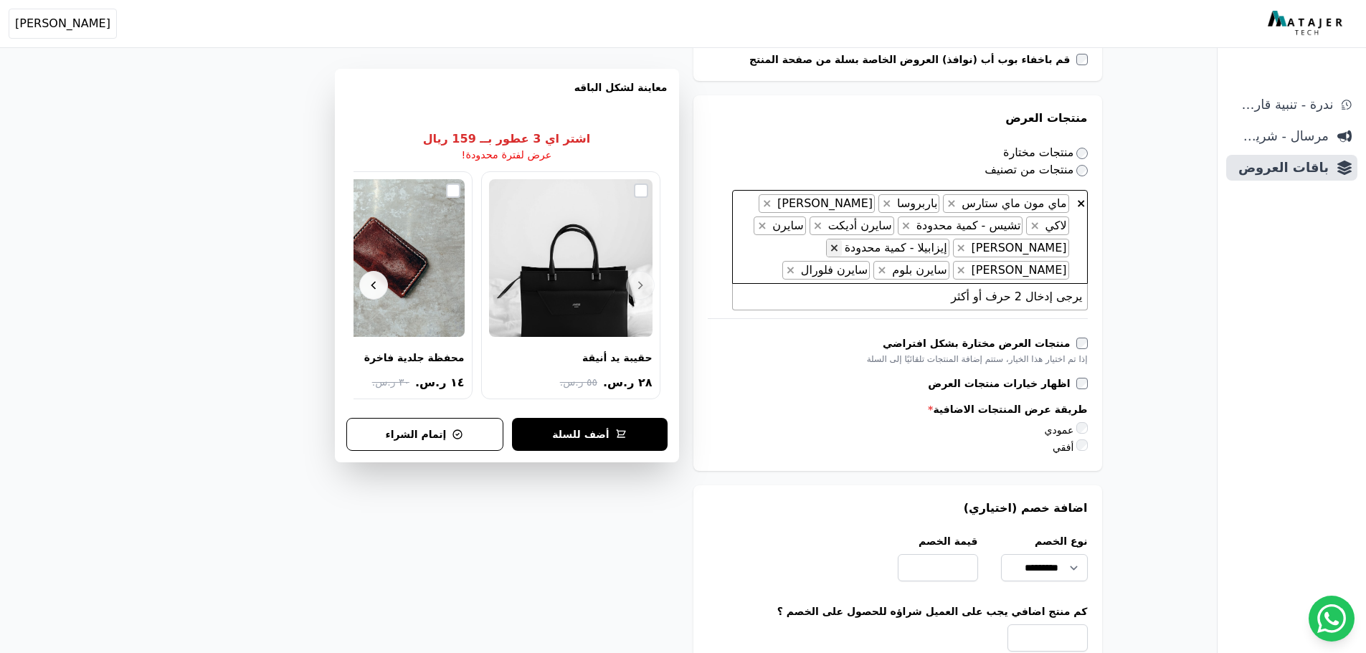
click at [839, 250] on span "×" at bounding box center [833, 248] width 9 height 14
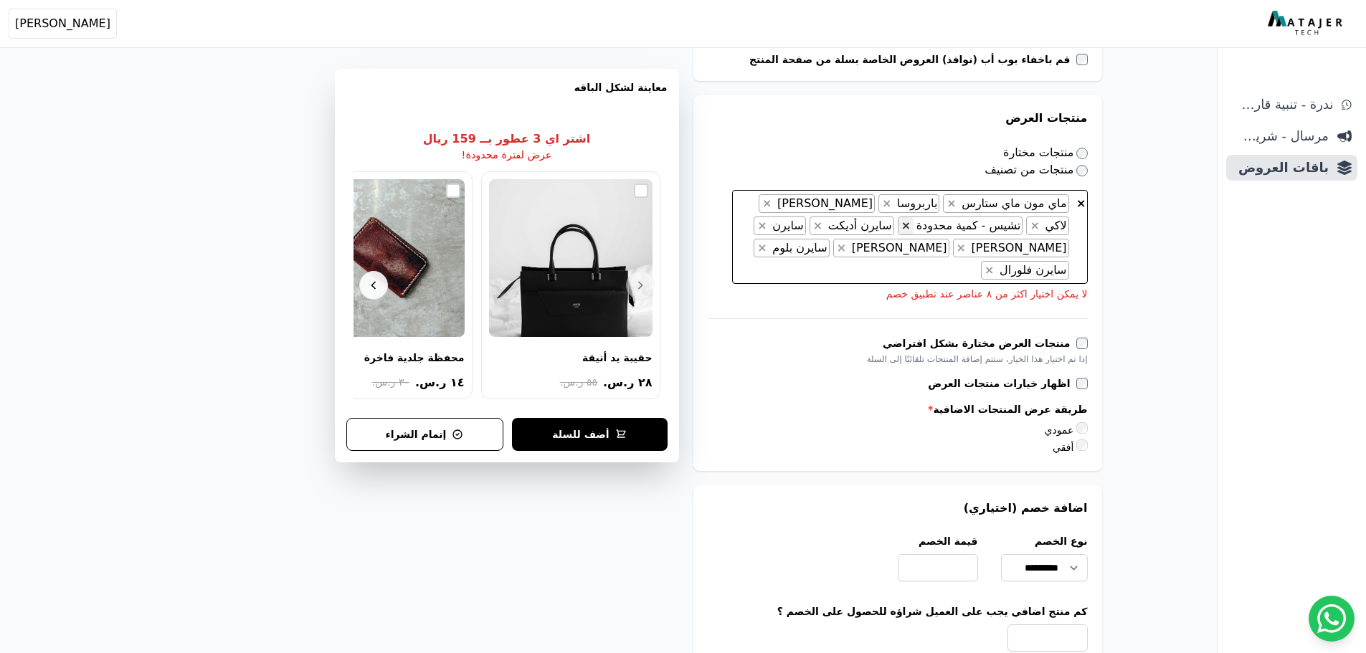
click at [910, 222] on span "×" at bounding box center [905, 226] width 9 height 14
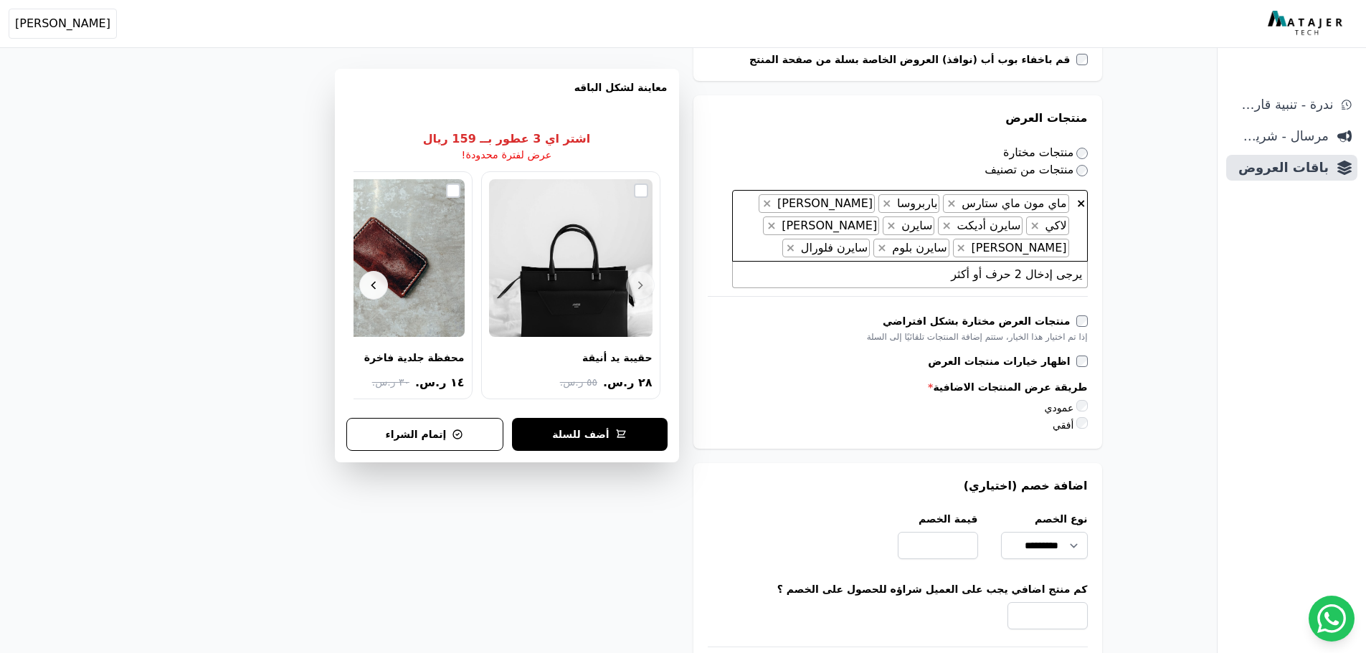
click at [1247, 293] on div "ندرة - تنبية قارب علي النفاذ مرسال - شريط دعاية باقات العروض" at bounding box center [1291, 372] width 148 height 561
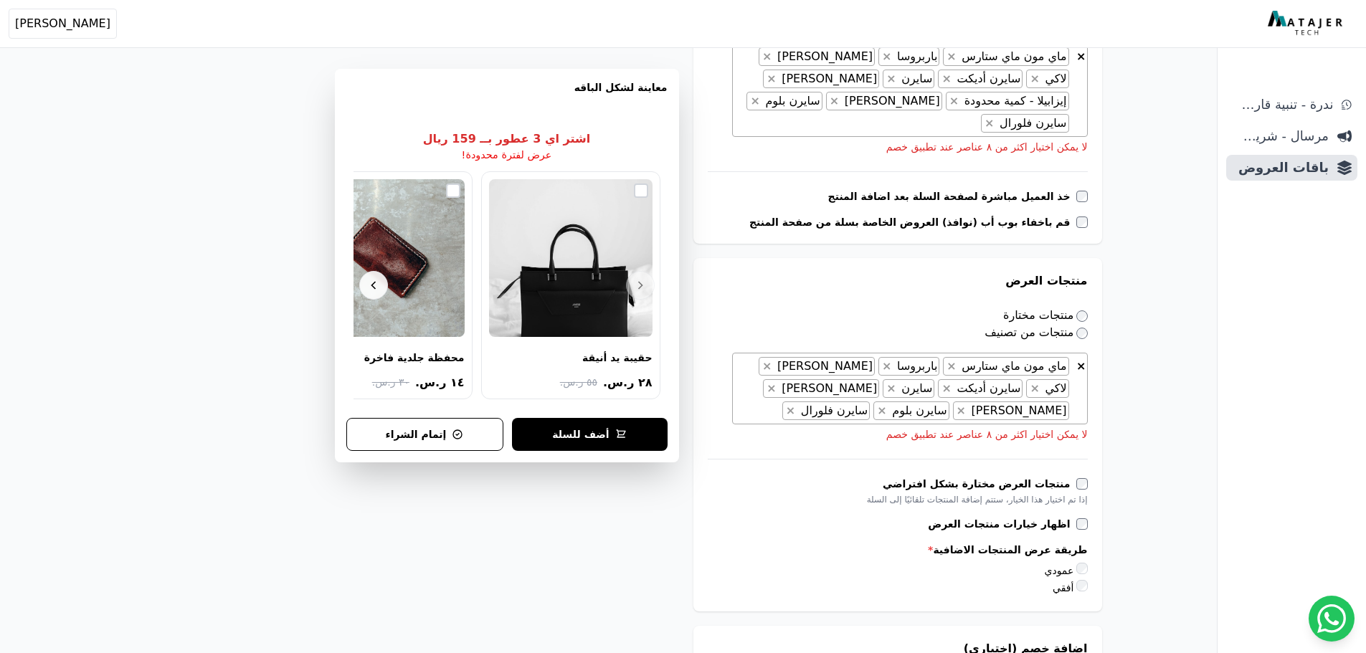
scroll to position [645, 0]
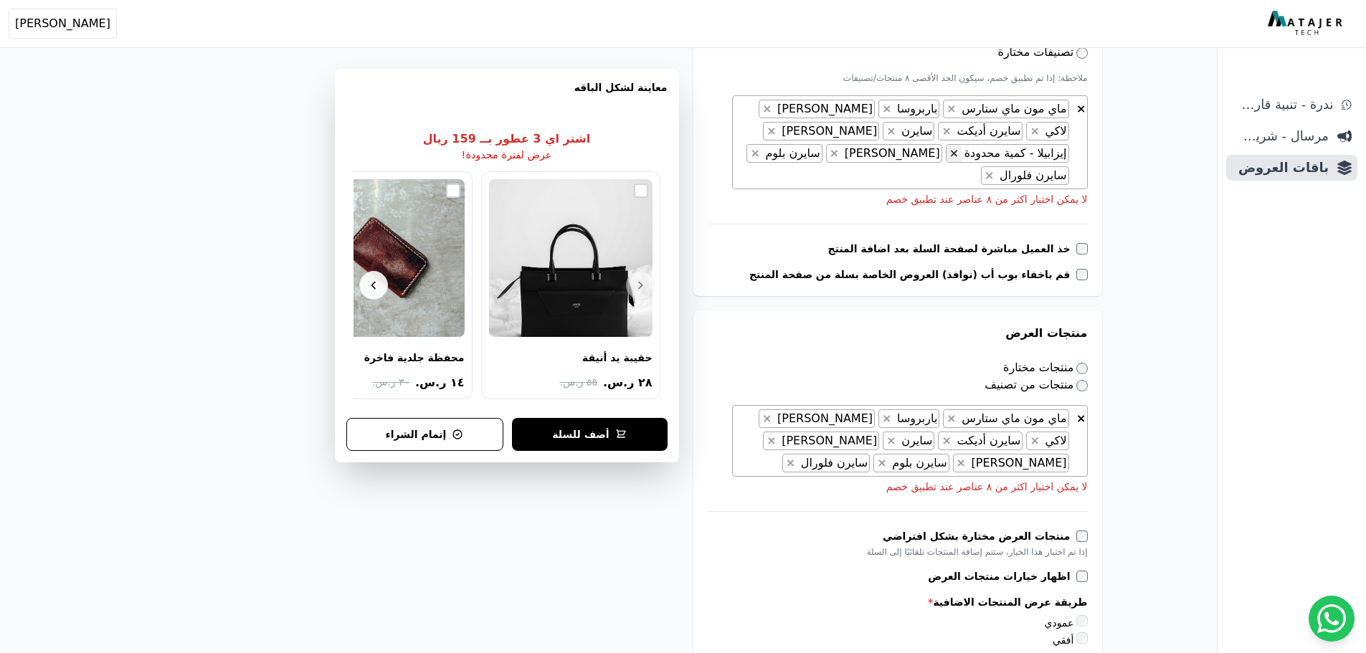
click at [958, 151] on span "×" at bounding box center [953, 153] width 9 height 14
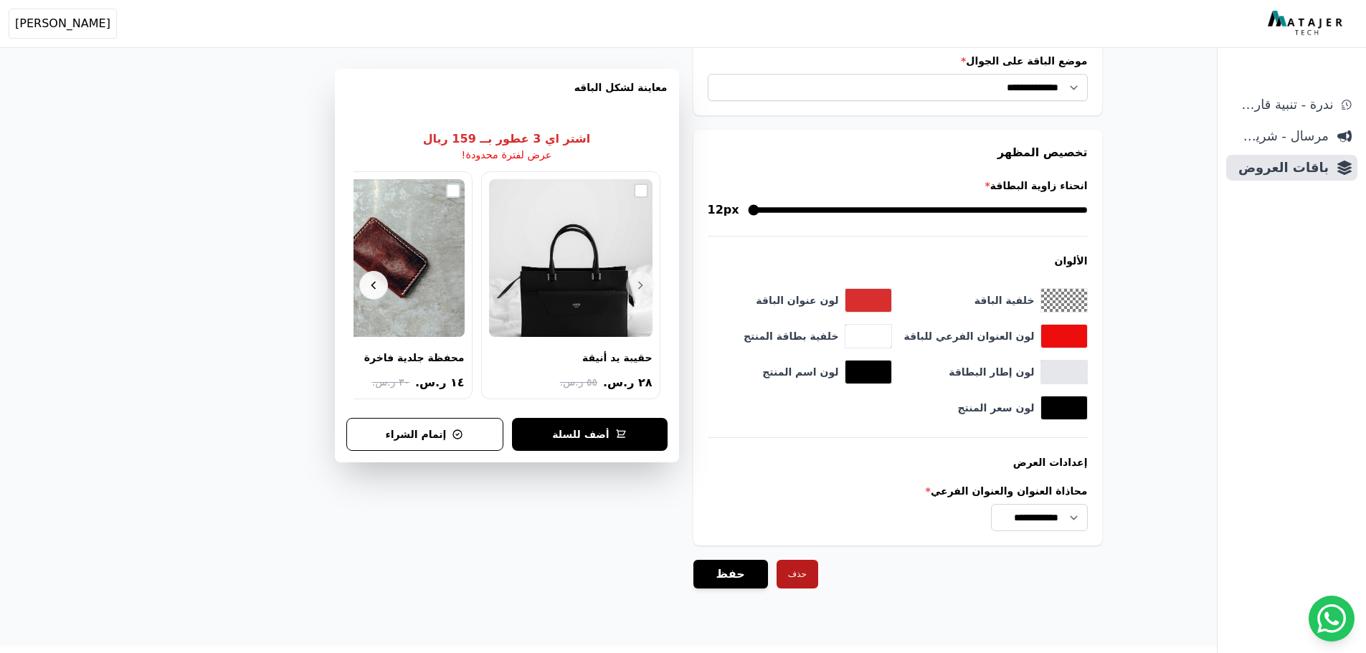
scroll to position [1609, 0]
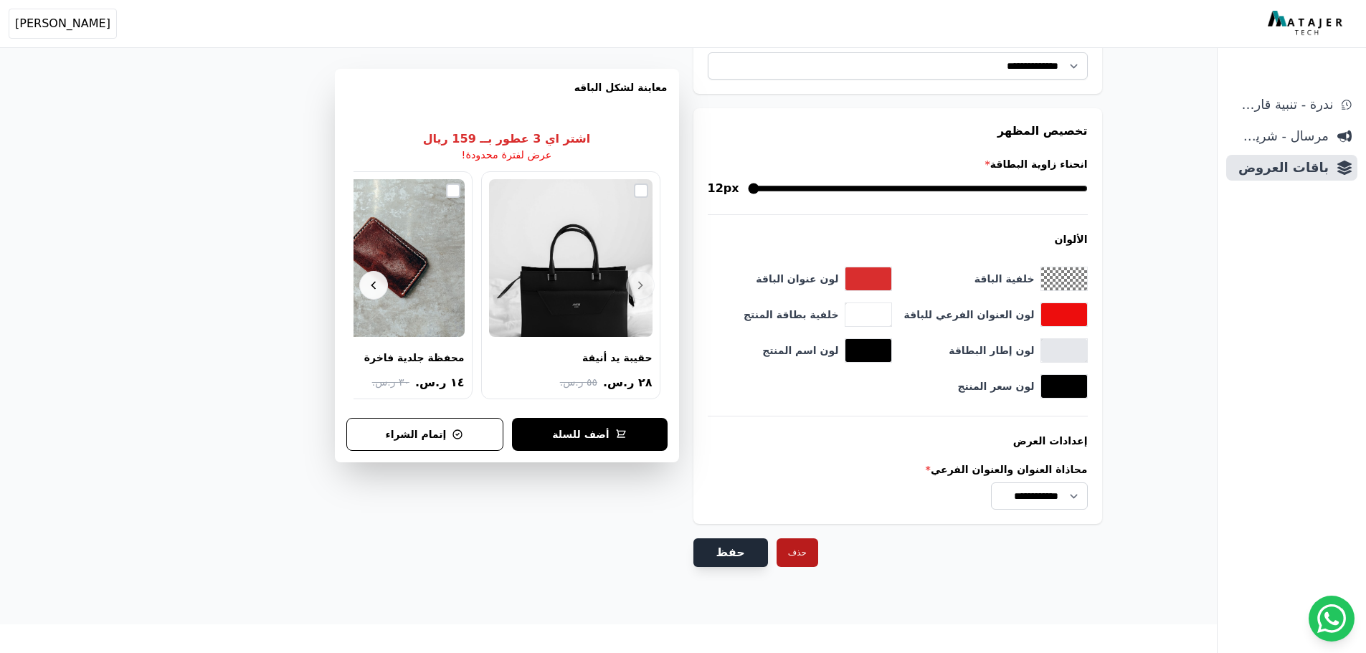
click at [718, 551] on button "حفظ" at bounding box center [730, 552] width 75 height 29
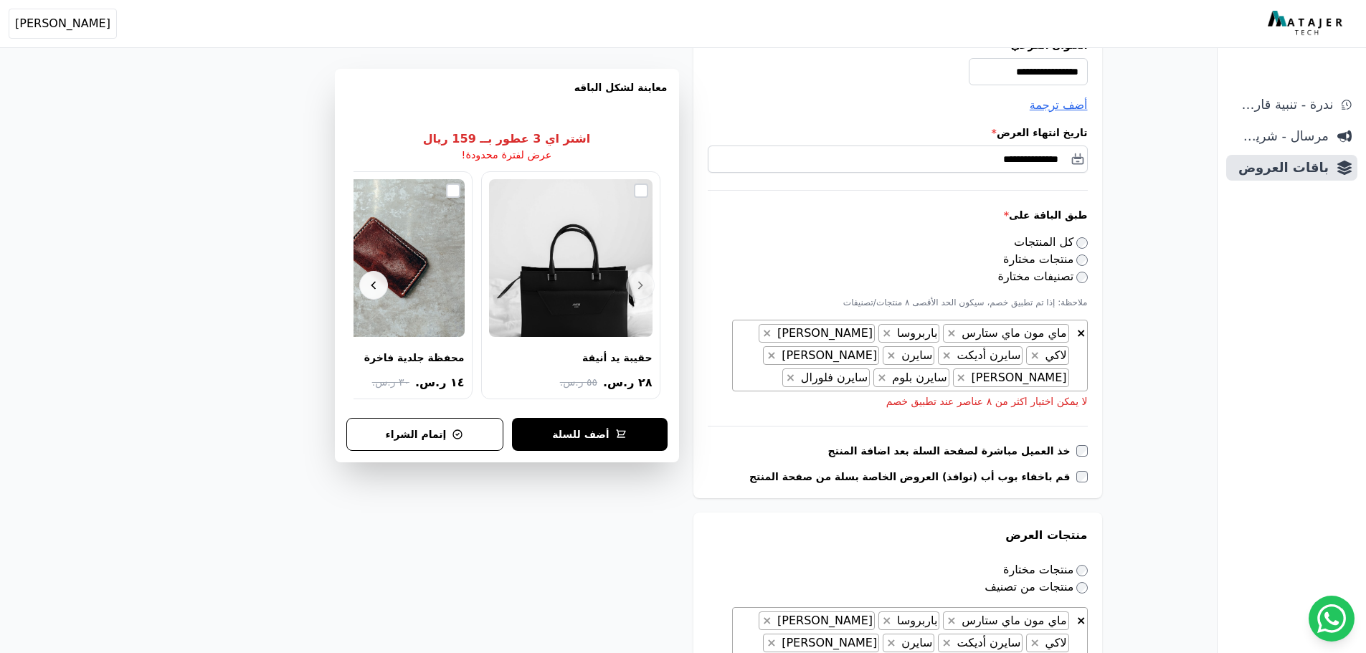
scroll to position [430, 0]
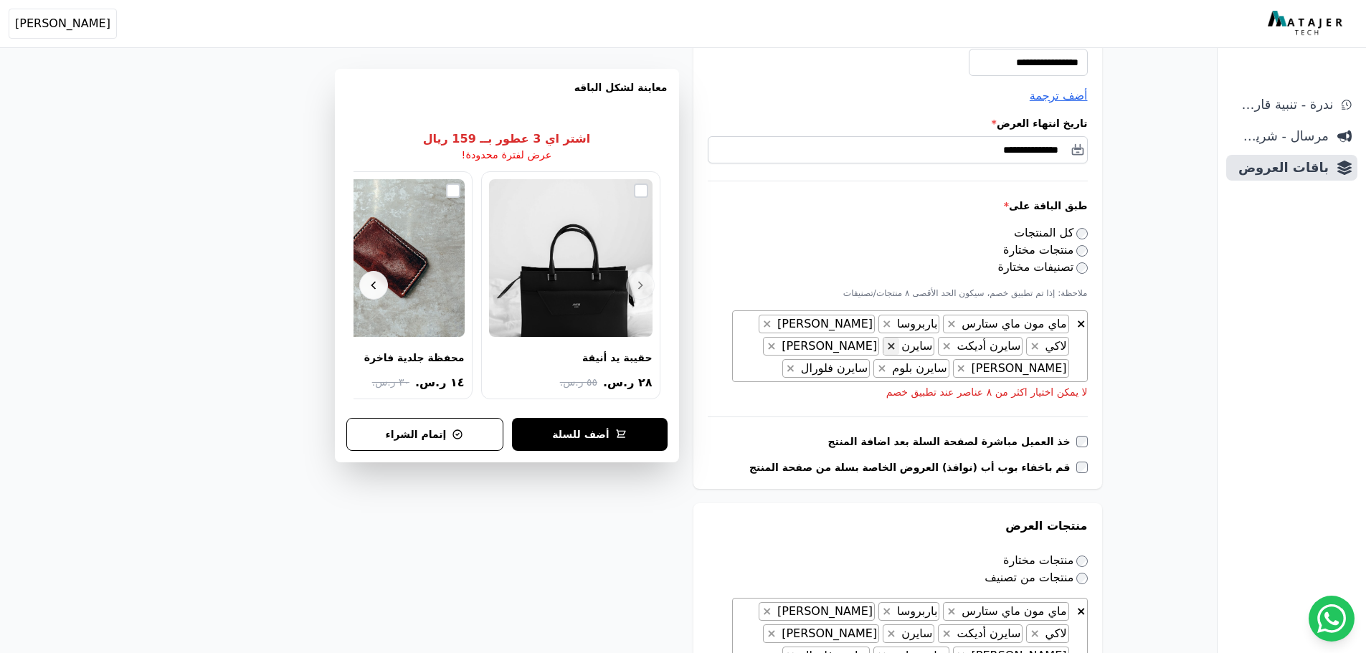
click at [895, 351] on span "×" at bounding box center [890, 346] width 9 height 14
click at [1029, 339] on span "×" at bounding box center [1033, 346] width 9 height 14
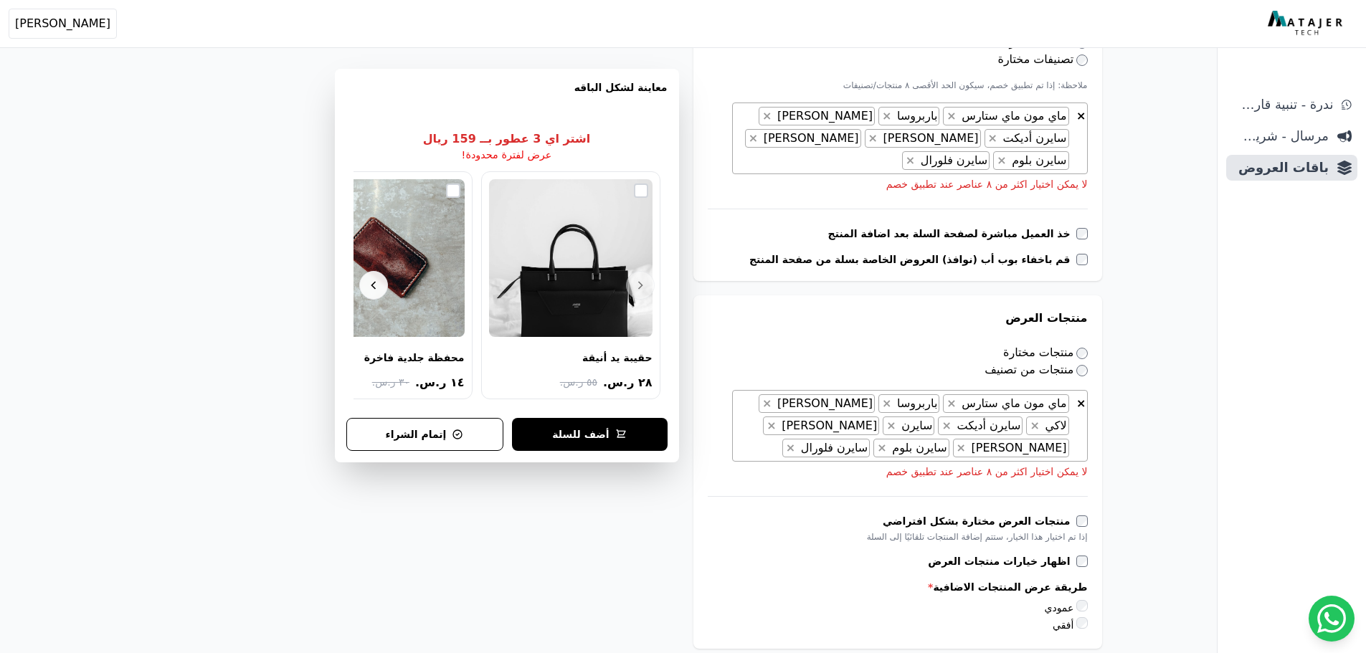
scroll to position [645, 0]
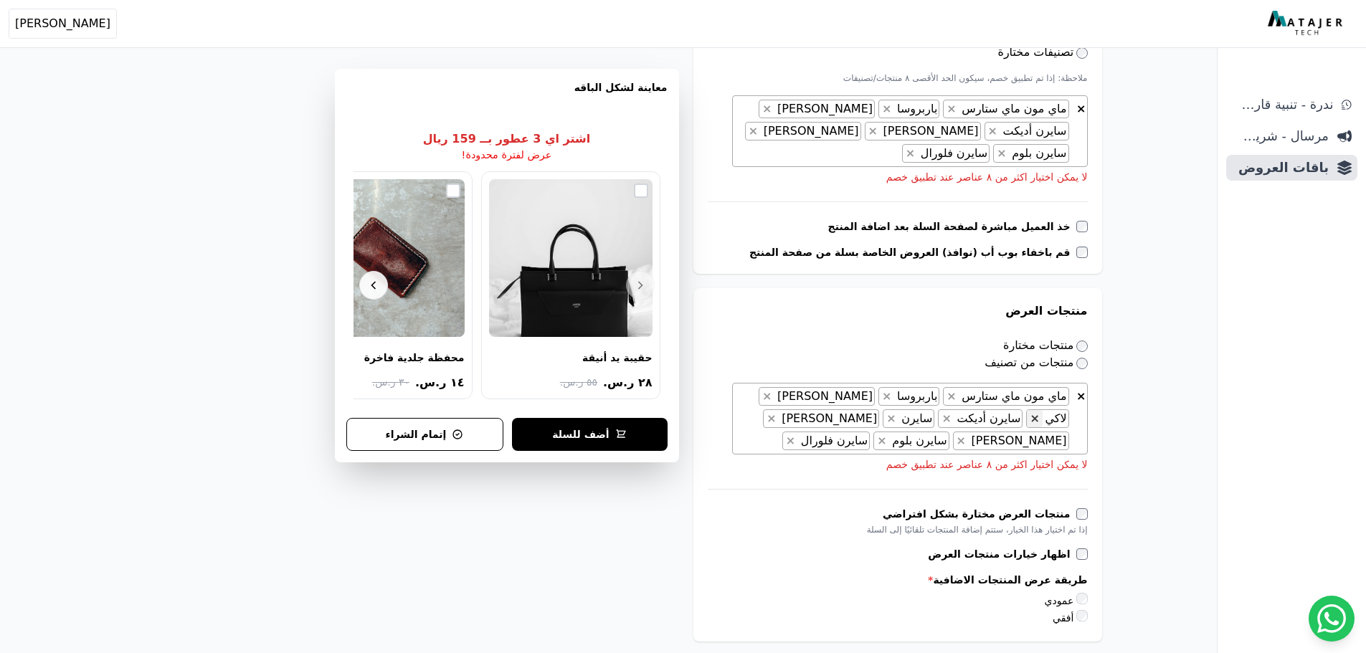
click at [1029, 412] on span "×" at bounding box center [1033, 419] width 9 height 14
click at [938, 420] on span "×" at bounding box center [936, 419] width 9 height 14
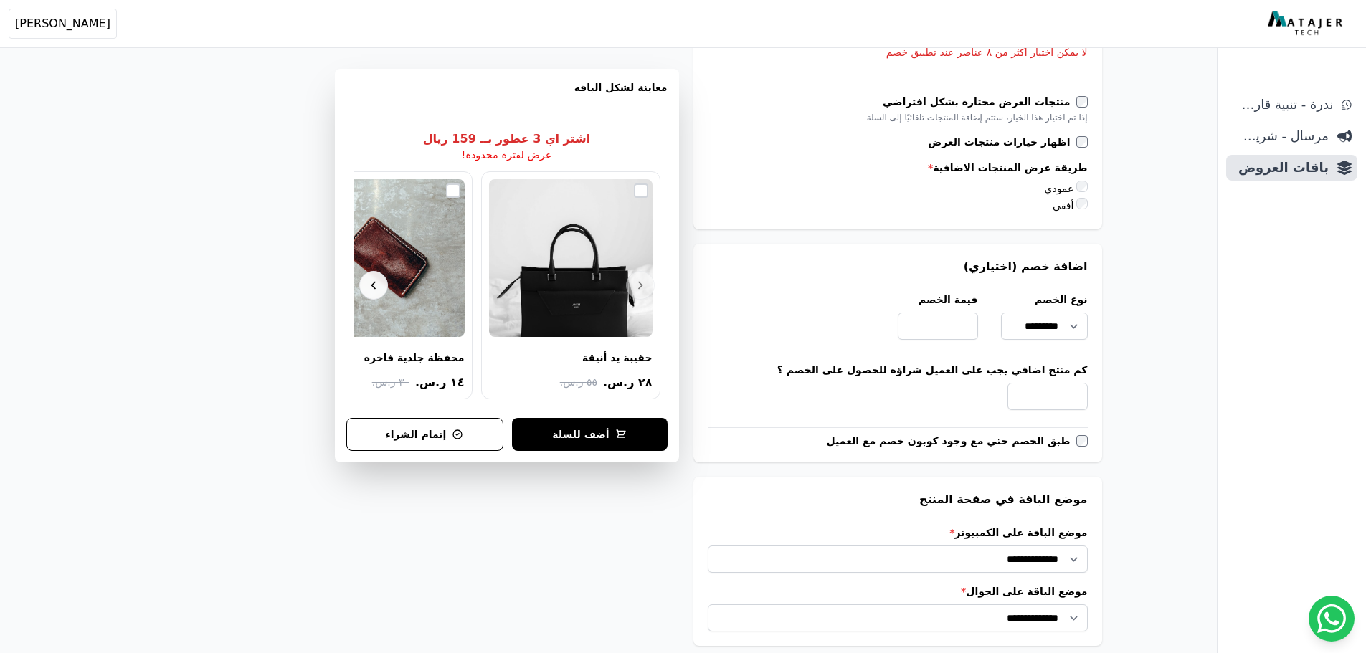
scroll to position [1609, 0]
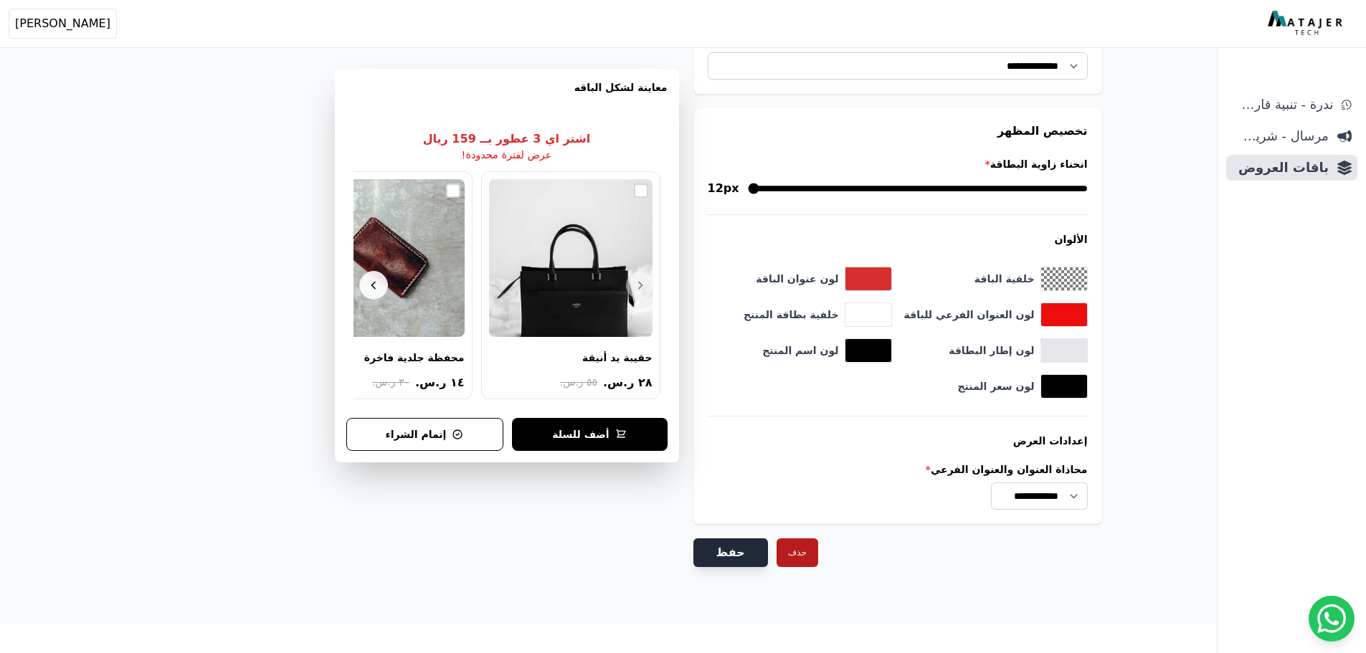
click at [723, 556] on button "حفظ" at bounding box center [730, 552] width 75 height 29
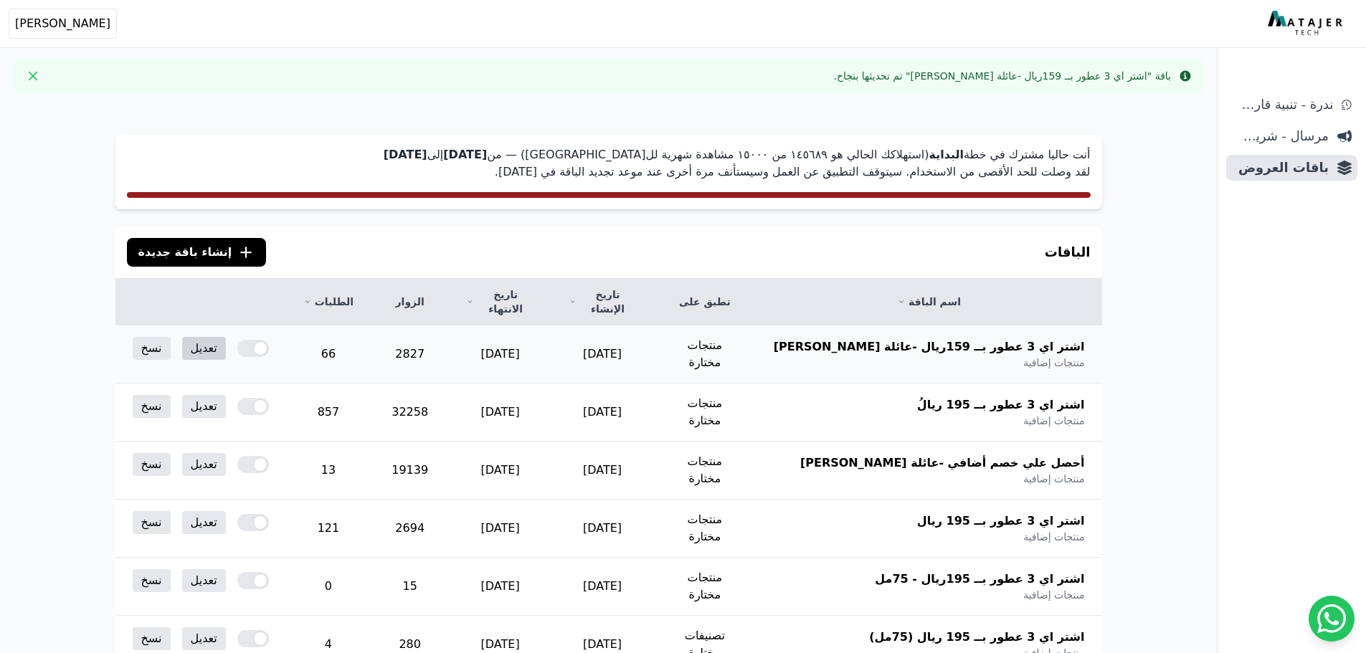
click at [208, 337] on link "تعديل" at bounding box center [204, 348] width 44 height 23
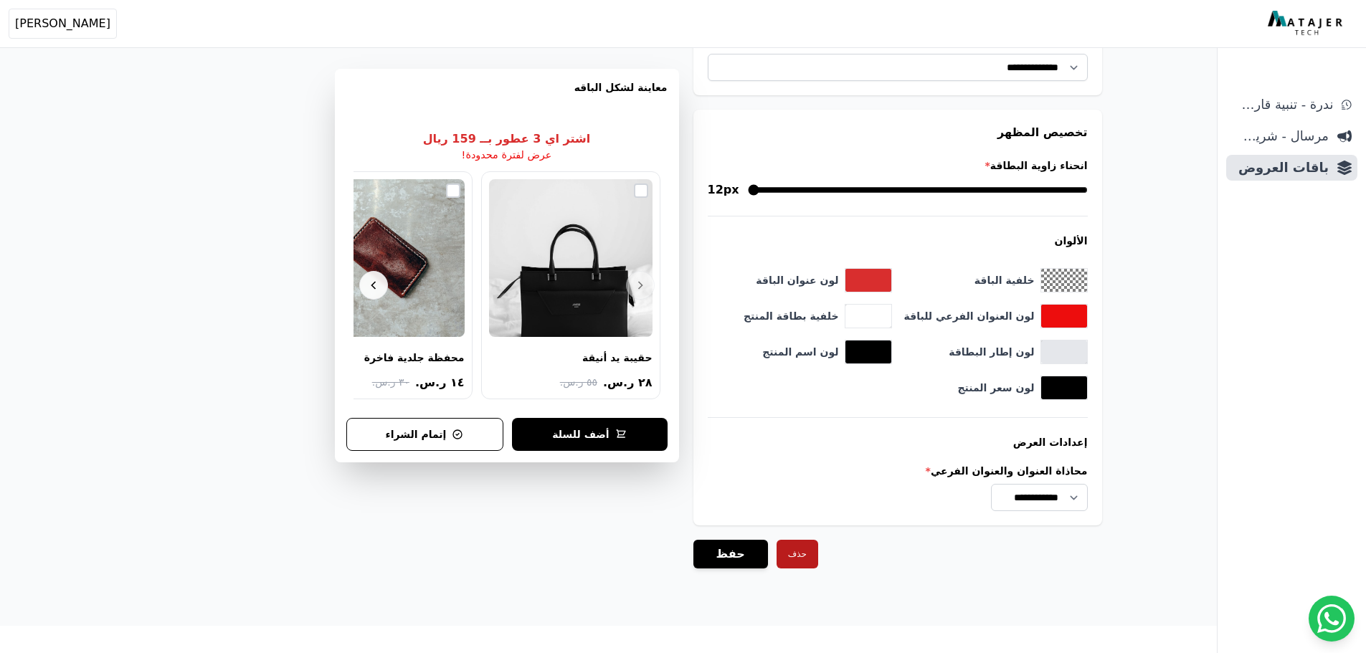
scroll to position [1429, 0]
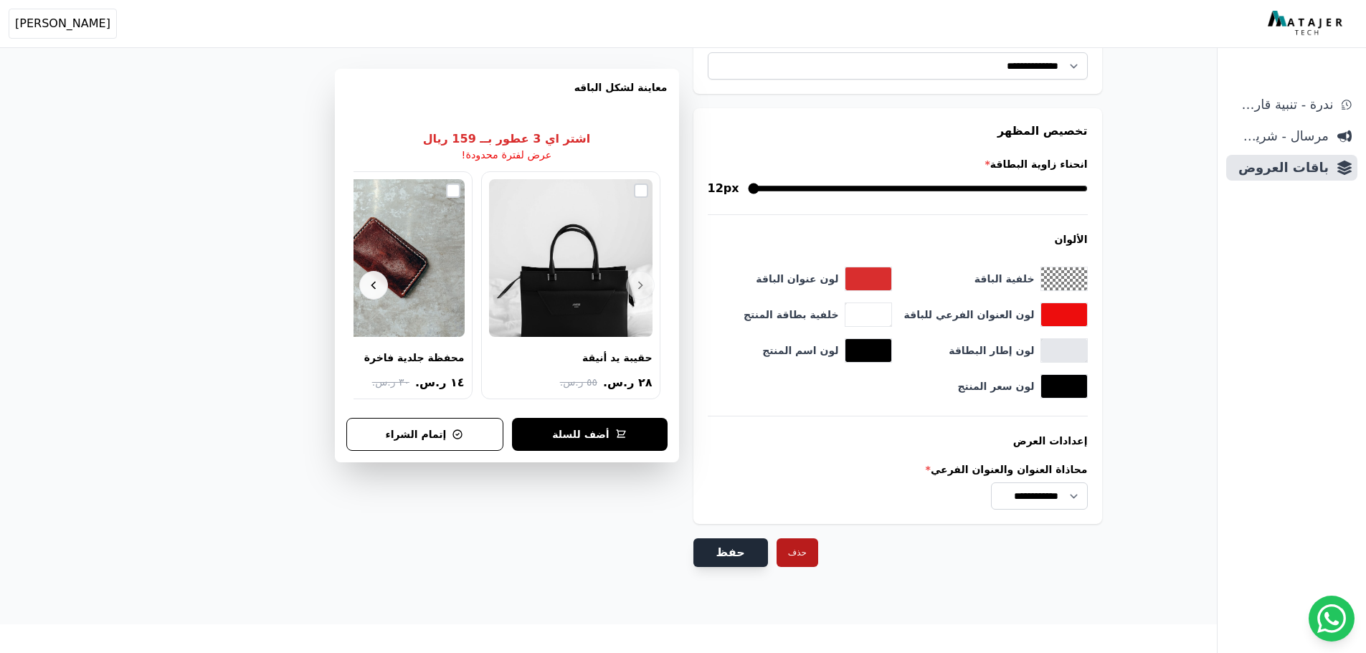
click at [741, 553] on button "حفظ" at bounding box center [730, 552] width 75 height 29
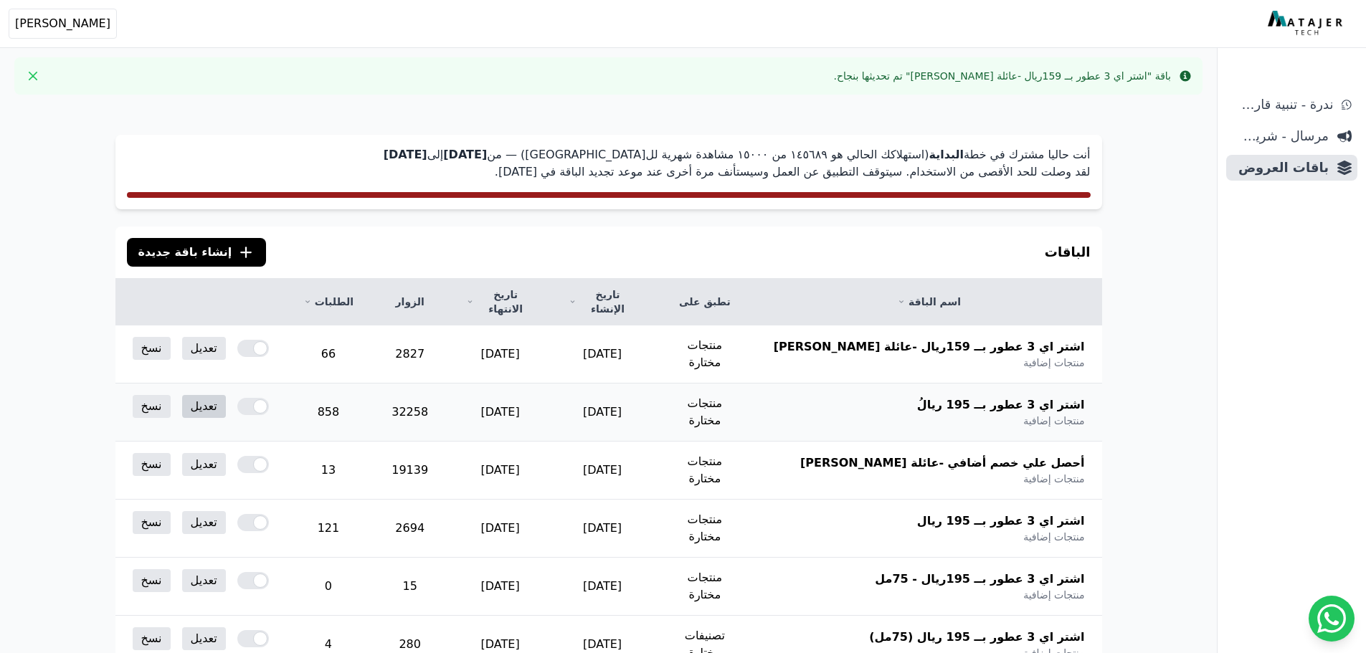
click at [197, 395] on link "تعديل" at bounding box center [204, 406] width 44 height 23
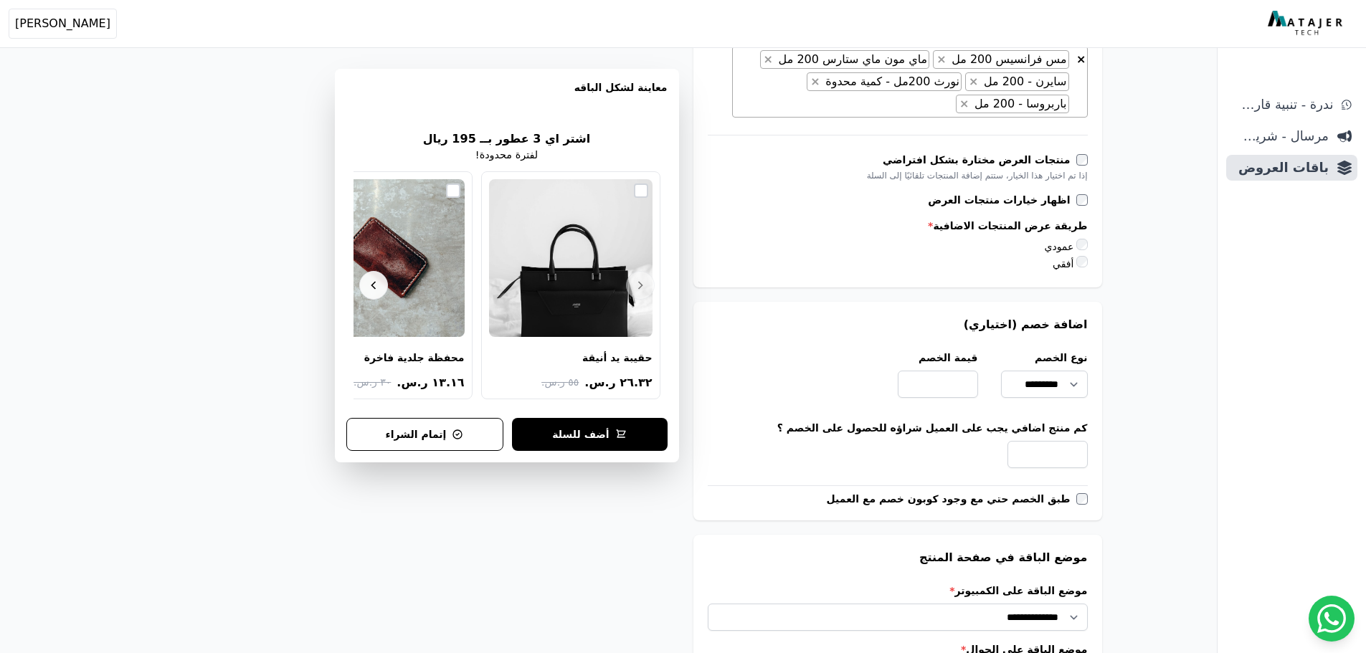
scroll to position [784, 0]
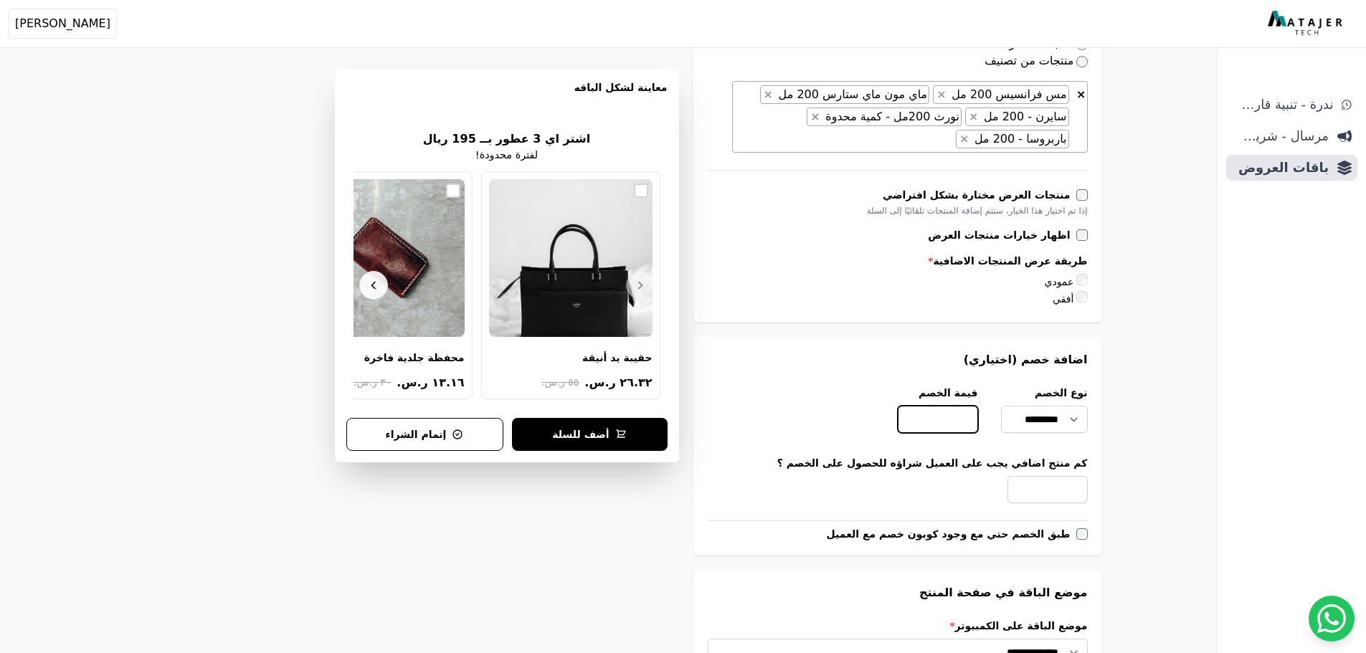
click at [914, 423] on input "*****" at bounding box center [938, 419] width 80 height 27
paste input "number"
click at [1133, 428] on div "**********" at bounding box center [608, 272] width 1101 height 1996
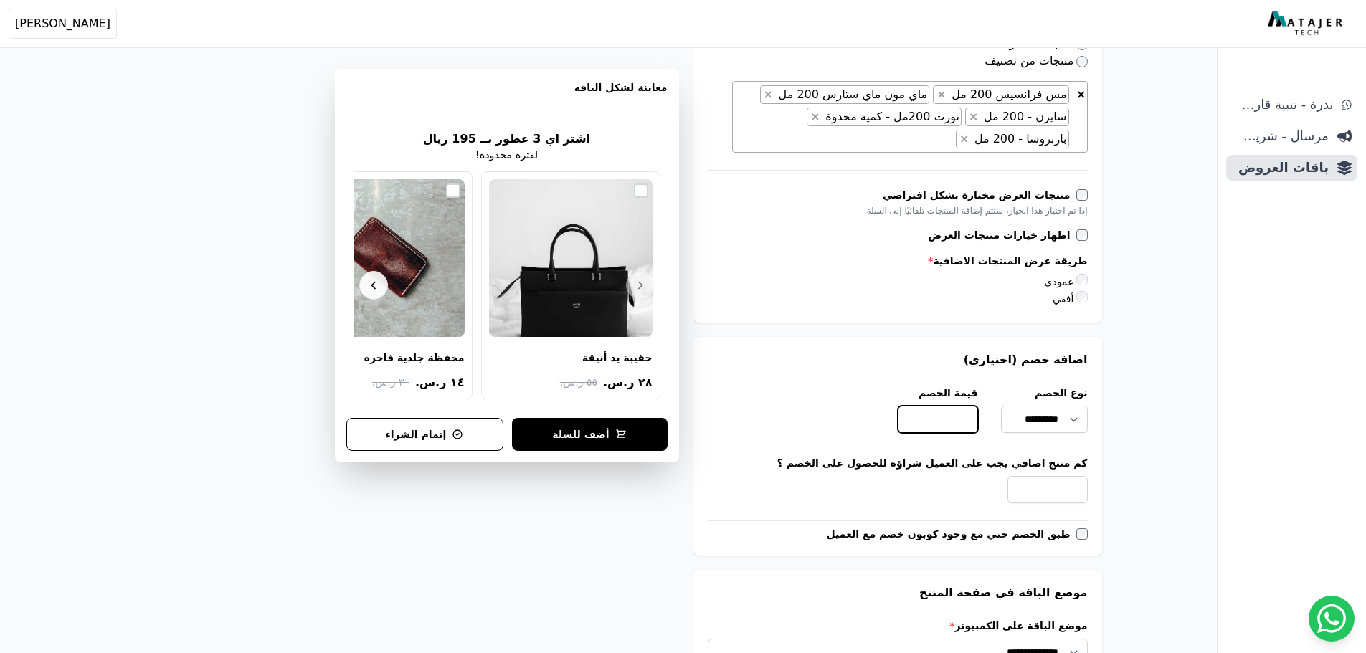
click at [958, 421] on input "**" at bounding box center [938, 419] width 80 height 27
paste input "number"
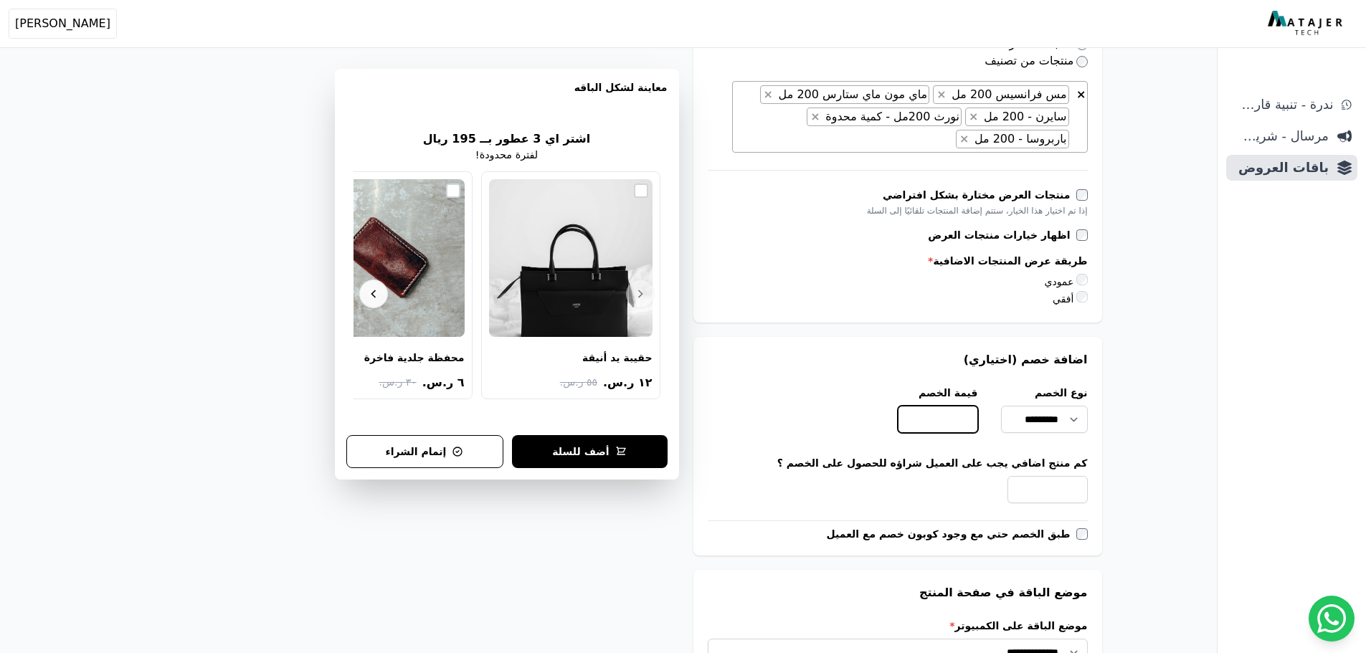
type input "**"
click at [1148, 469] on div "**********" at bounding box center [608, 272] width 1101 height 1996
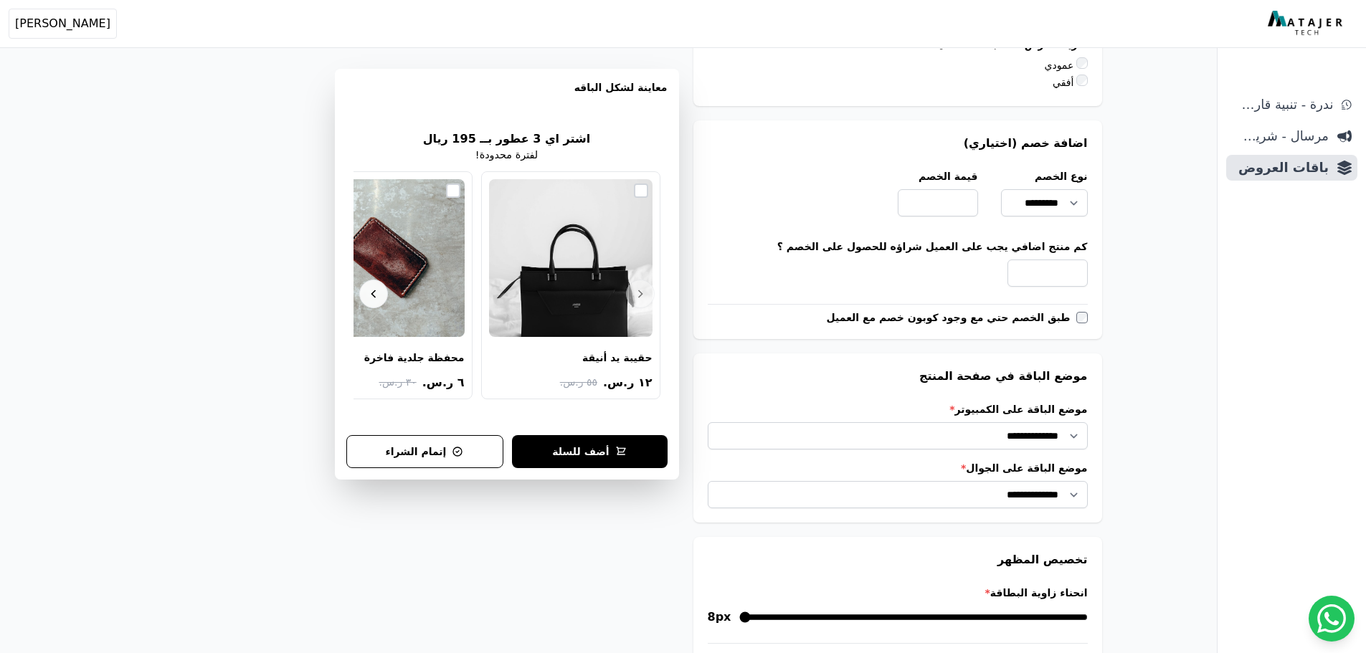
scroll to position [1429, 0]
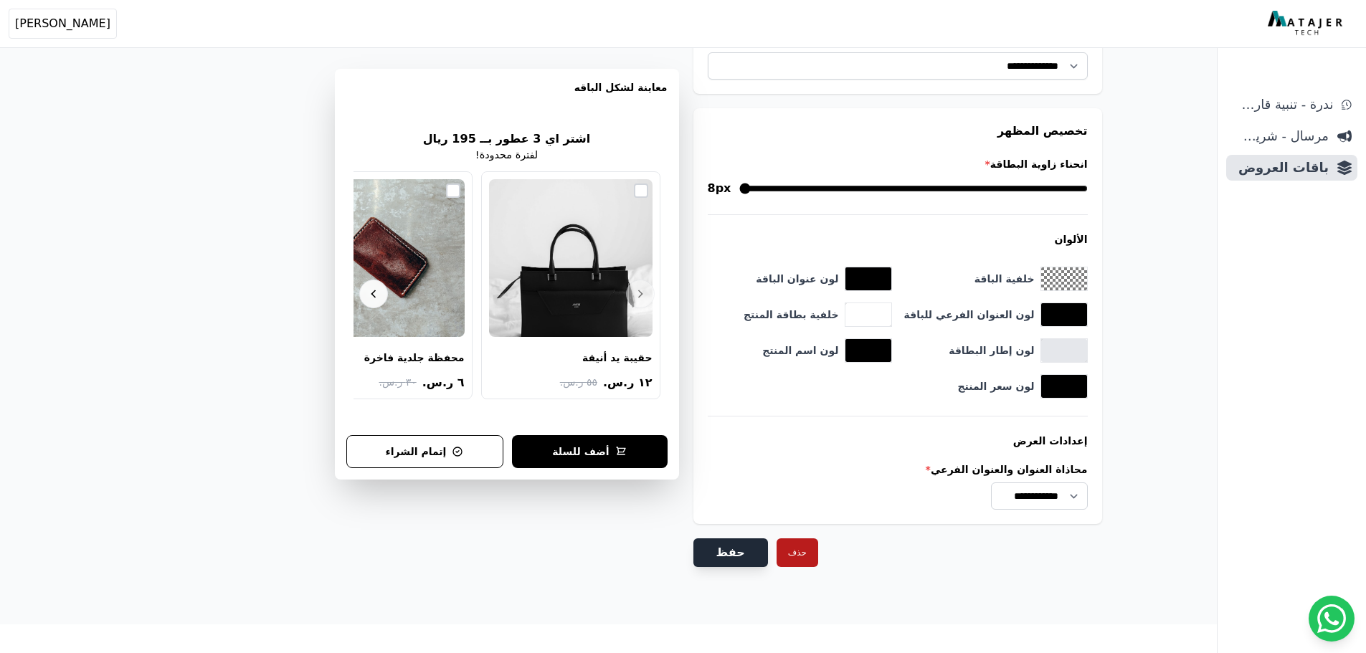
click at [730, 556] on button "حفظ" at bounding box center [730, 552] width 75 height 29
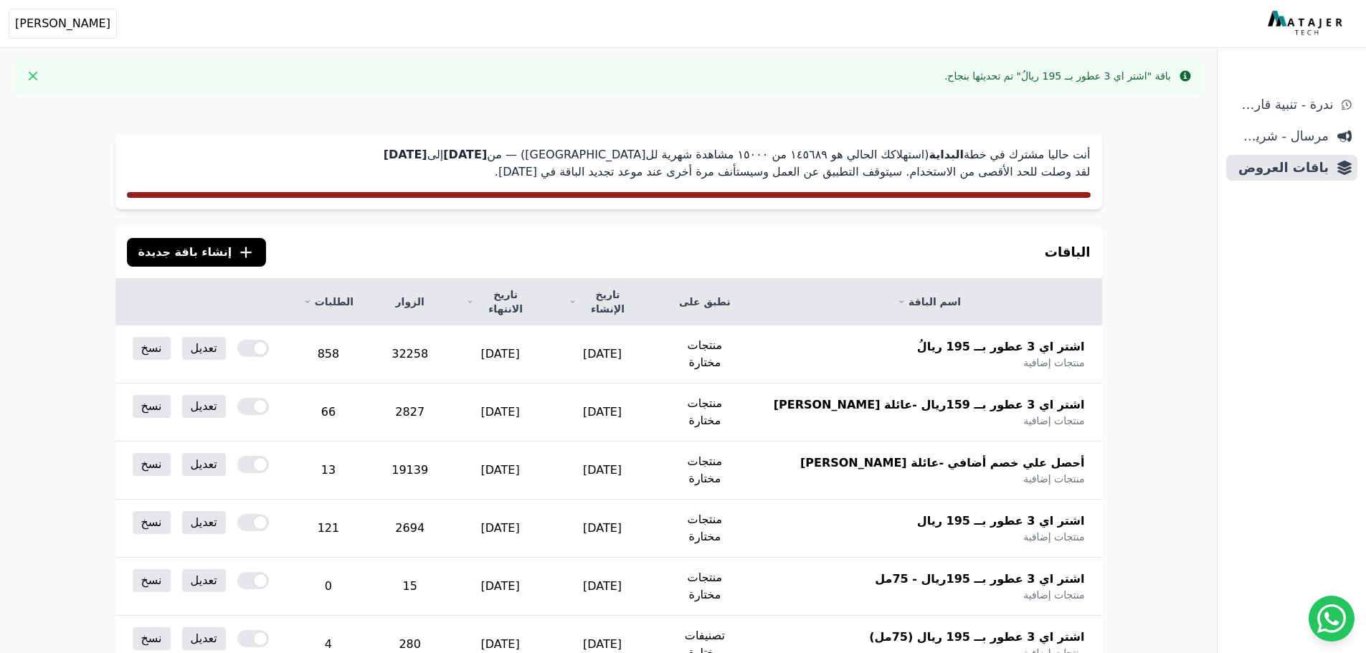
click at [663, 255] on div "الباقات .cls-1{fill:none;stroke:#fff;stroke-linecap:round;stroke-linejoin:round…" at bounding box center [608, 253] width 986 height 52
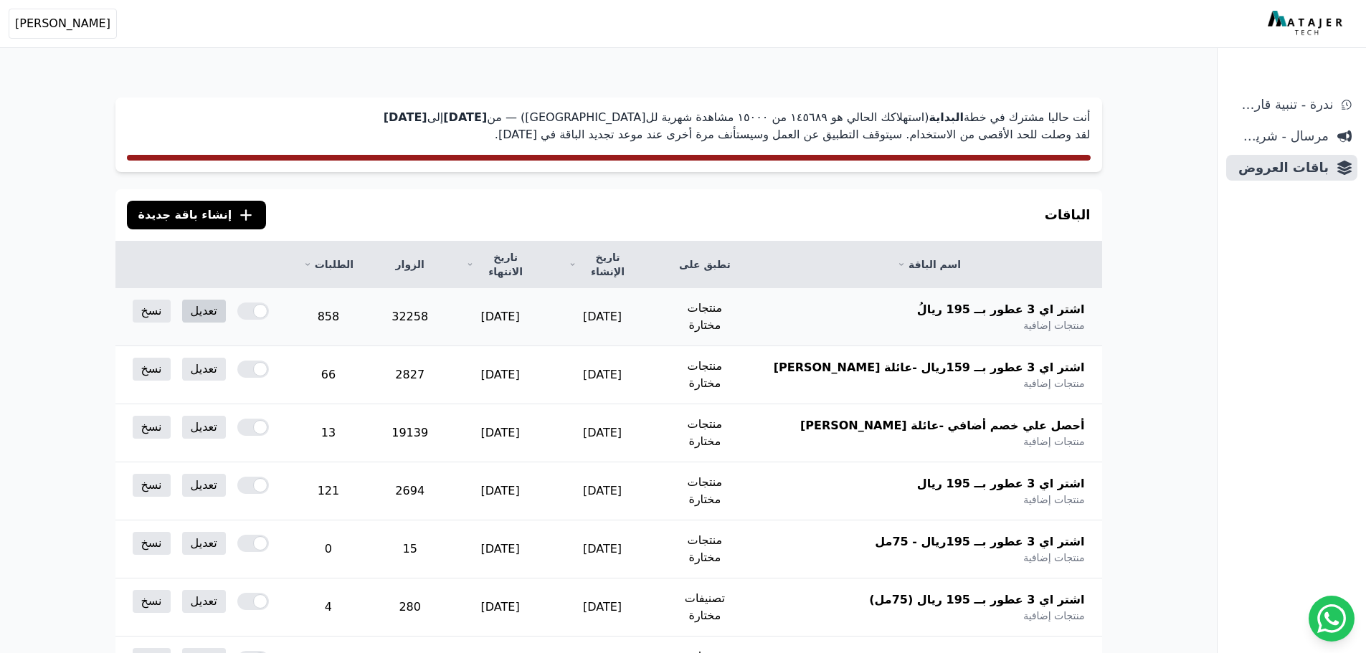
click at [217, 302] on link "تعديل" at bounding box center [204, 311] width 44 height 23
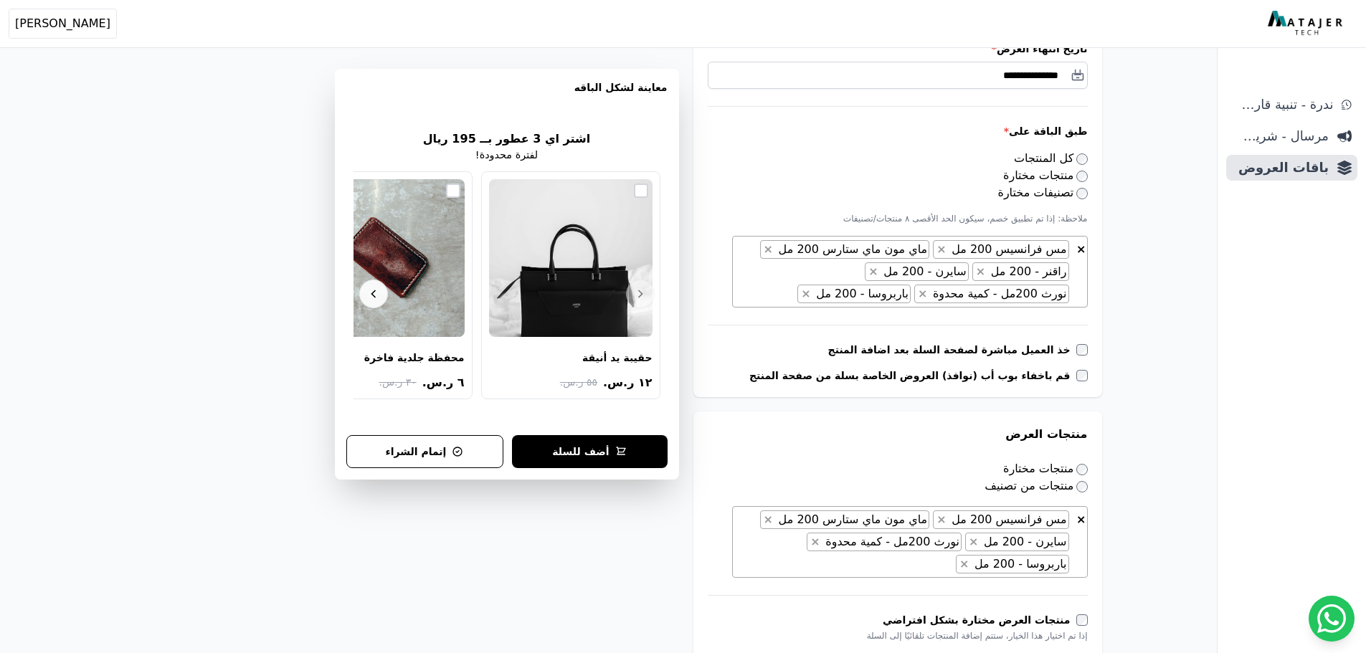
scroll to position [645, 0]
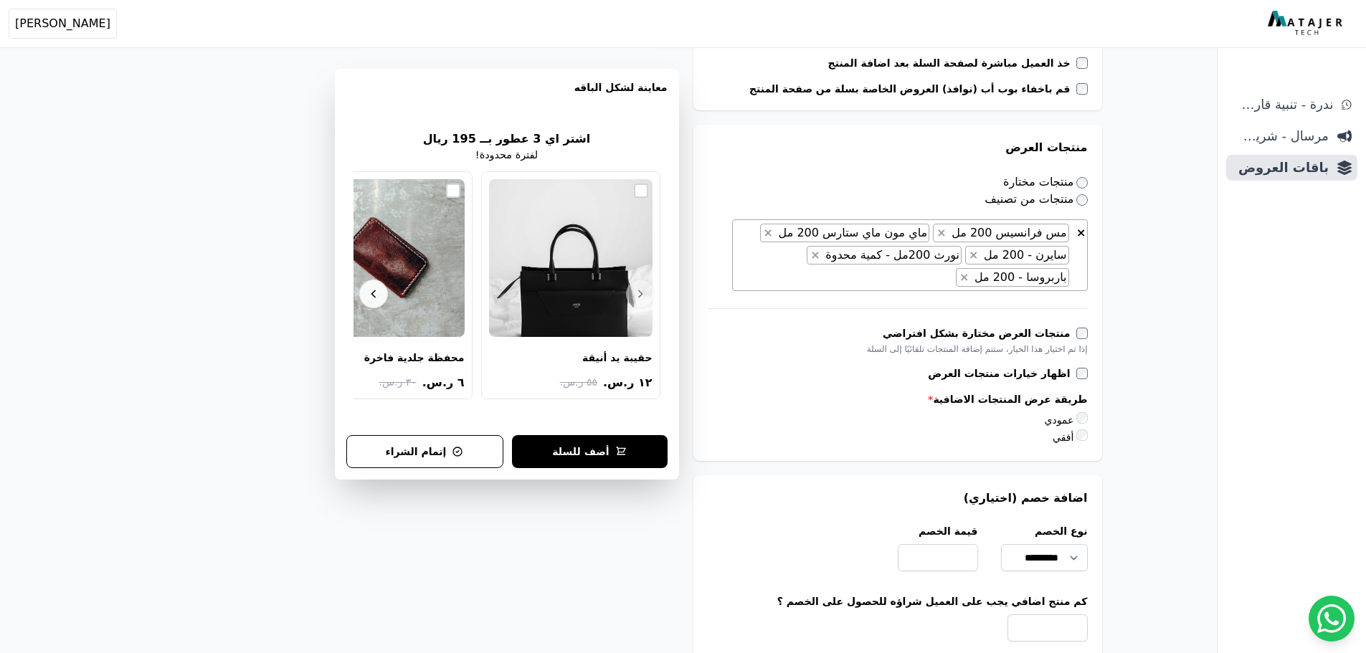
click at [964, 576] on div "اضافة خصم (اختياري) نوع الخصم ********* ********* ***** قيمة الخصم **** كم منتج…" at bounding box center [897, 584] width 409 height 219
click at [946, 556] on input "****" at bounding box center [938, 557] width 80 height 27
paste input "number"
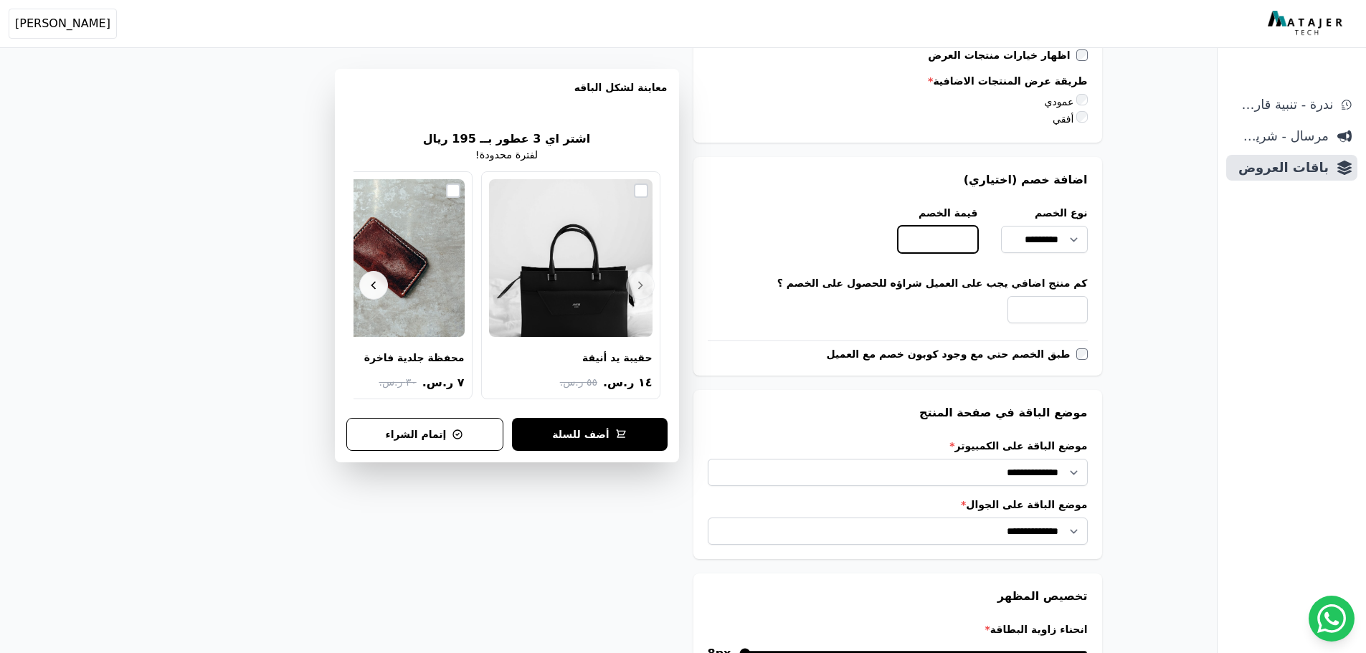
scroll to position [1429, 0]
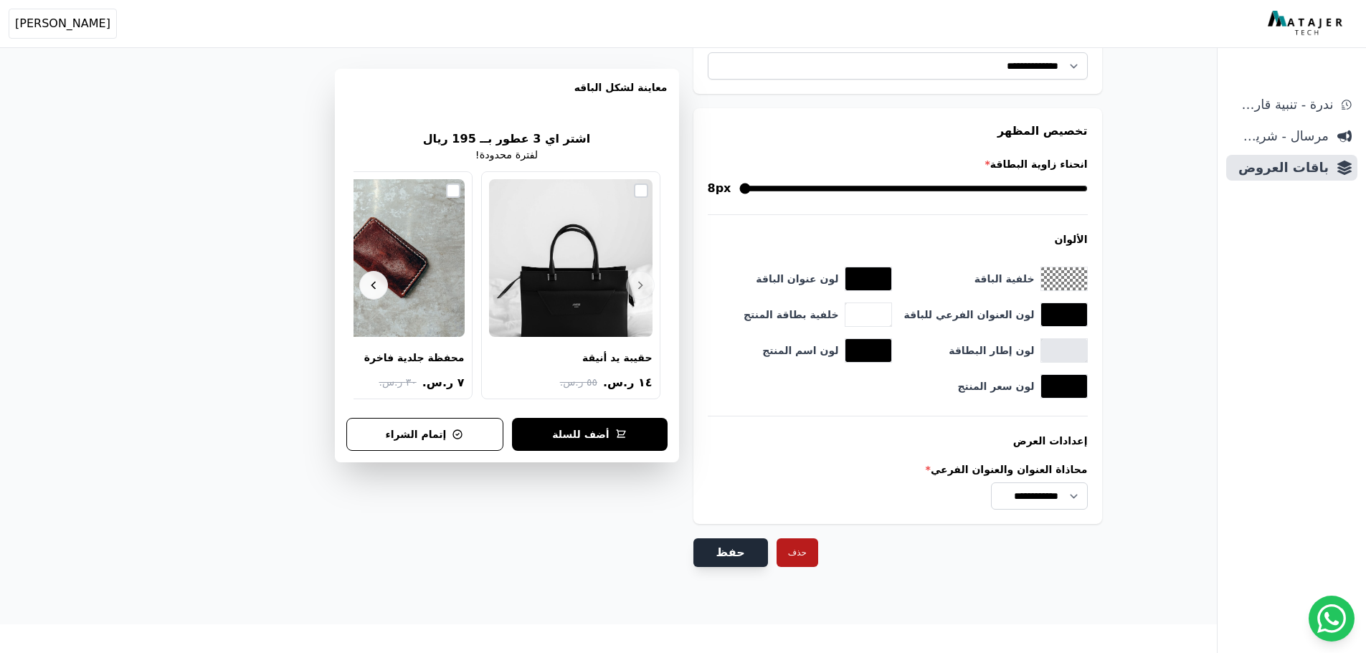
type input "**"
click at [728, 563] on button "حفظ" at bounding box center [730, 552] width 75 height 29
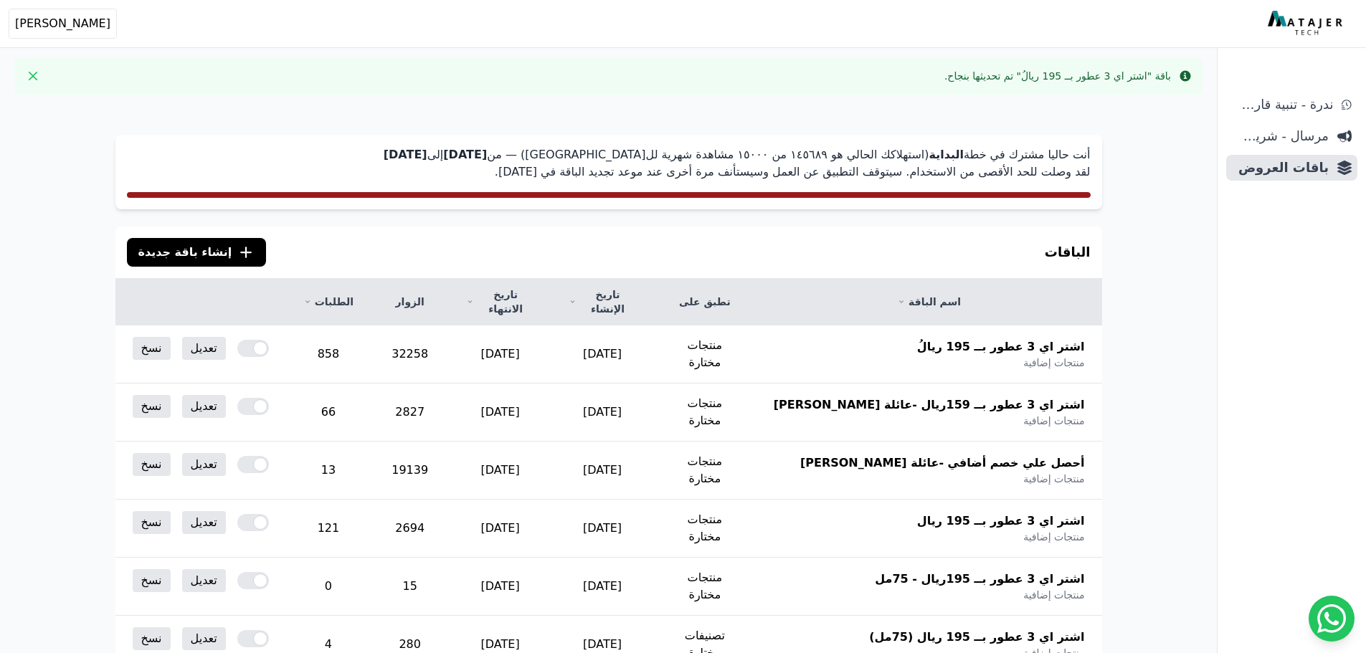
click at [310, 242] on div "الباقات .cls-1{fill:none;stroke:#fff;stroke-linecap:round;stroke-linejoin:round…" at bounding box center [608, 253] width 986 height 52
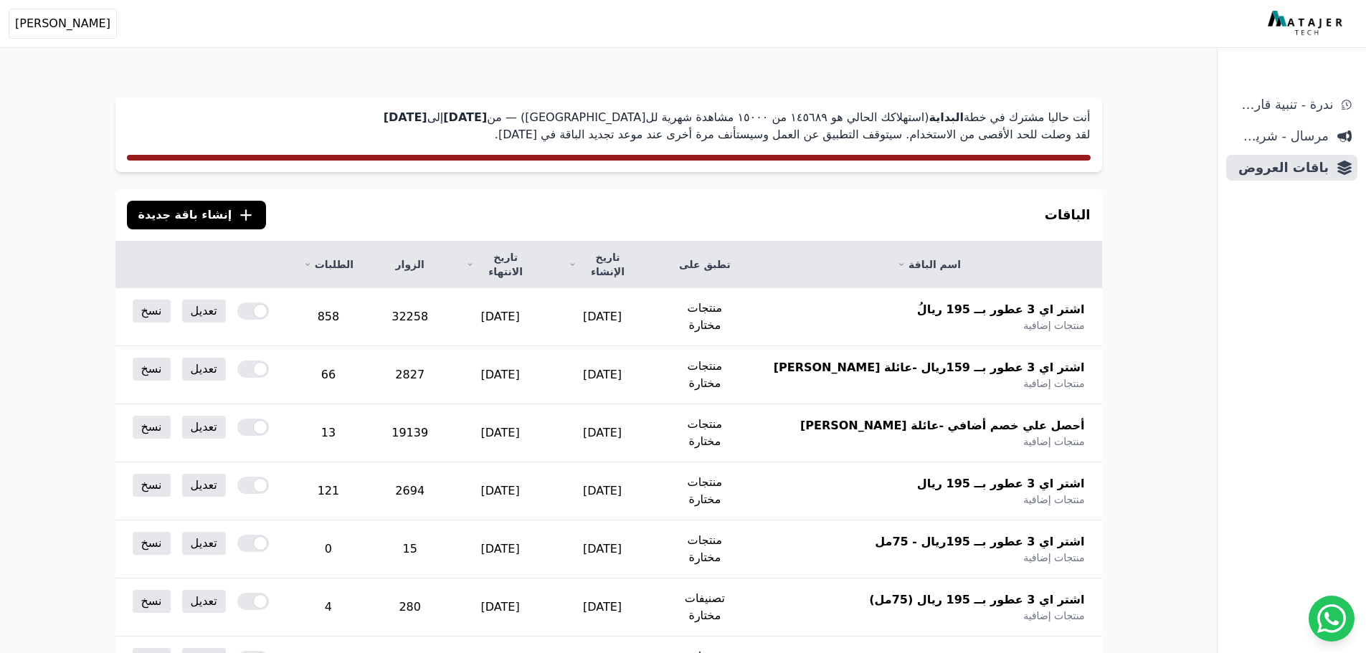
click at [751, 213] on div "الباقات .cls-1{fill:none;stroke:#fff;stroke-linecap:round;stroke-linejoin:round…" at bounding box center [608, 215] width 986 height 52
click at [206, 358] on link "تعديل" at bounding box center [204, 369] width 44 height 23
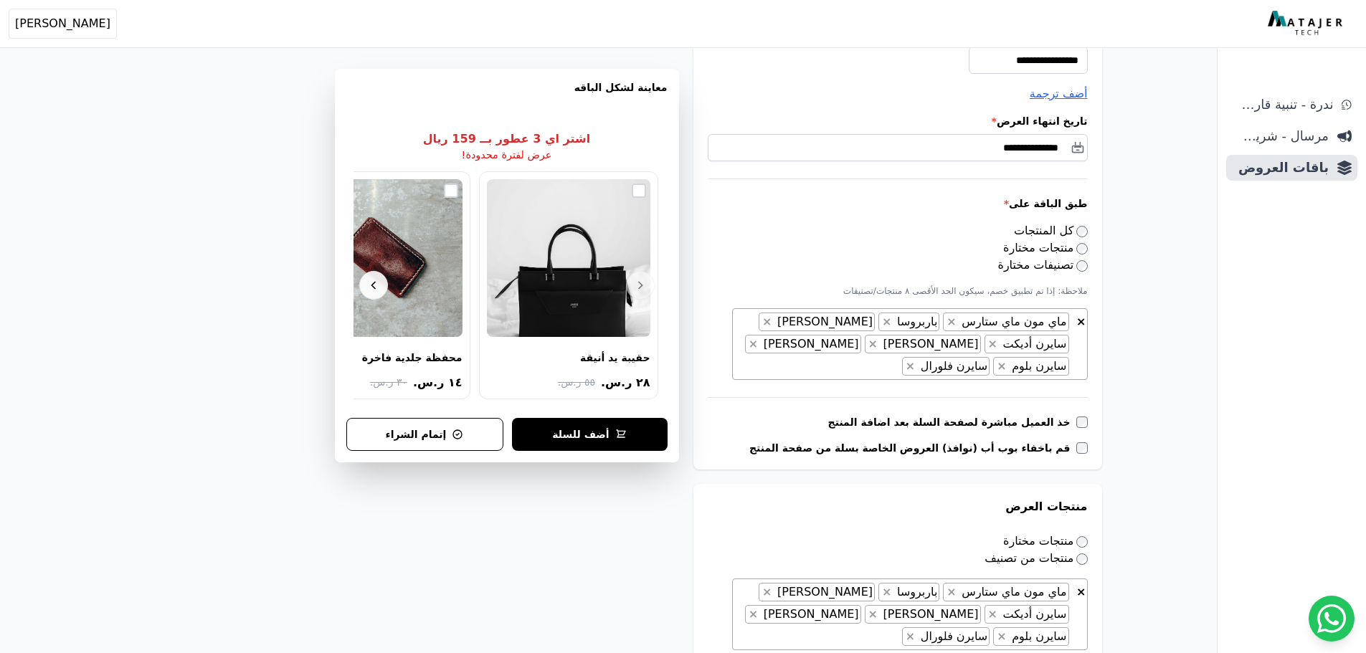
scroll to position [0, -2]
